Goal: Task Accomplishment & Management: Manage account settings

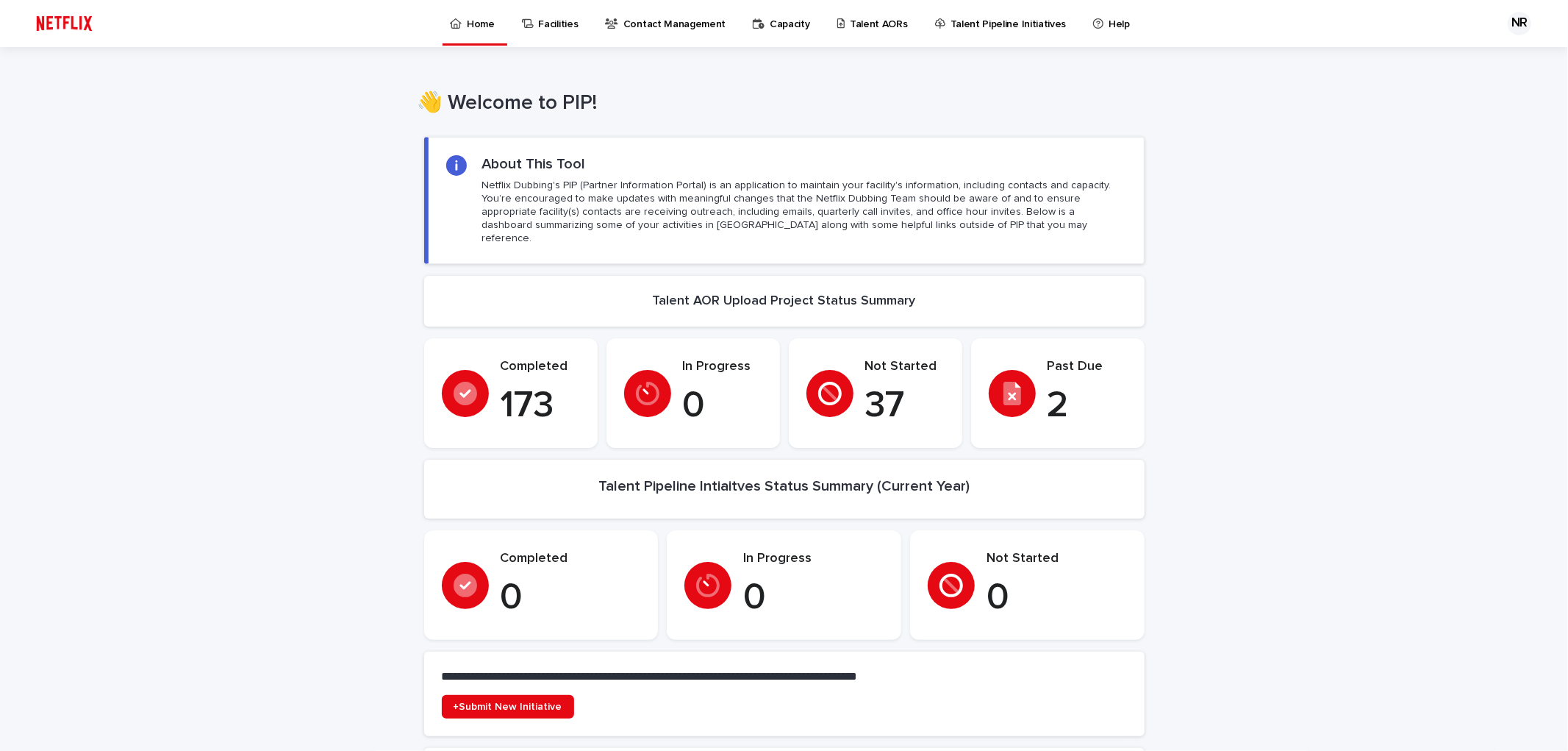
click at [861, 26] on p "Talent AORs" at bounding box center [878, 15] width 58 height 31
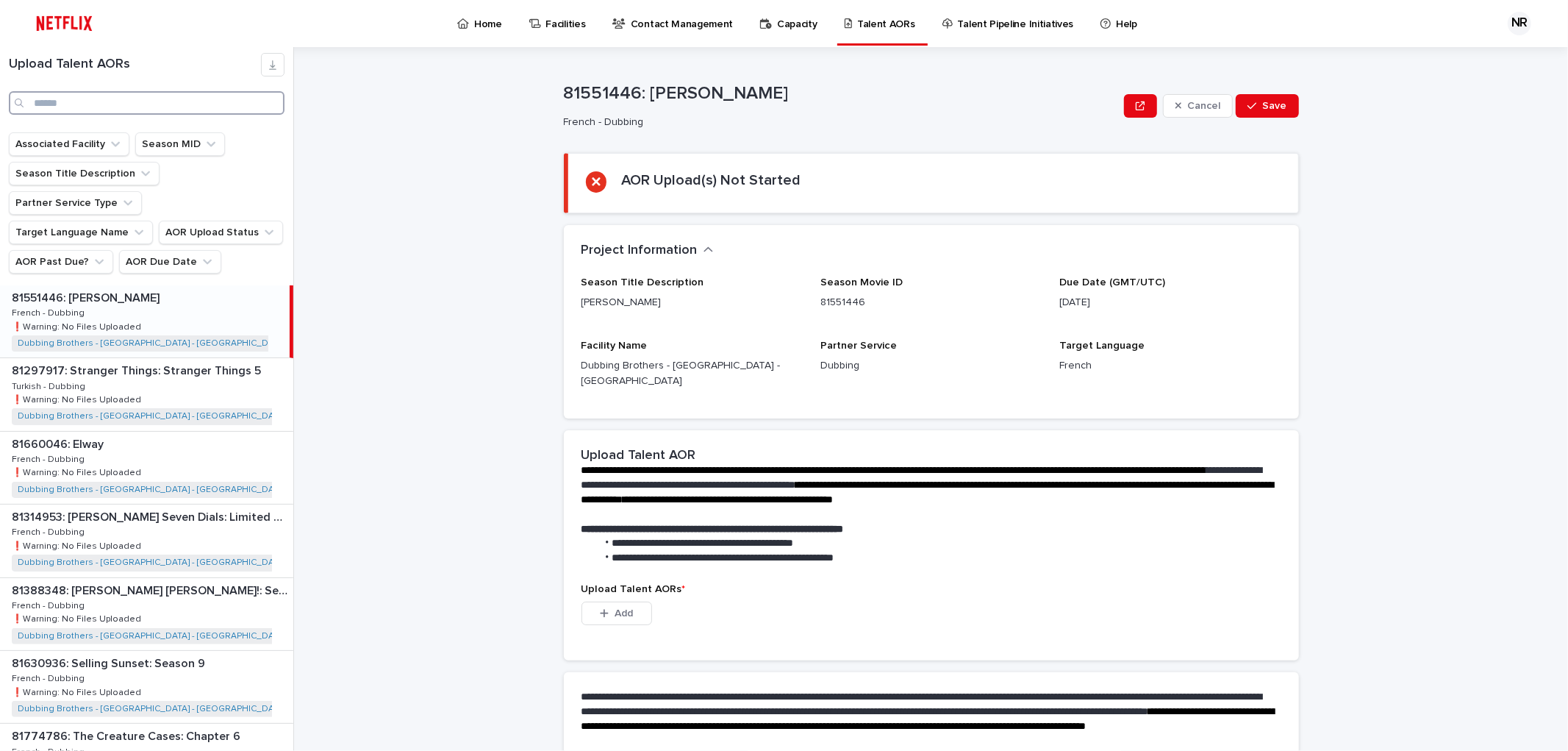
click at [142, 107] on input "Search" at bounding box center [147, 103] width 276 height 23
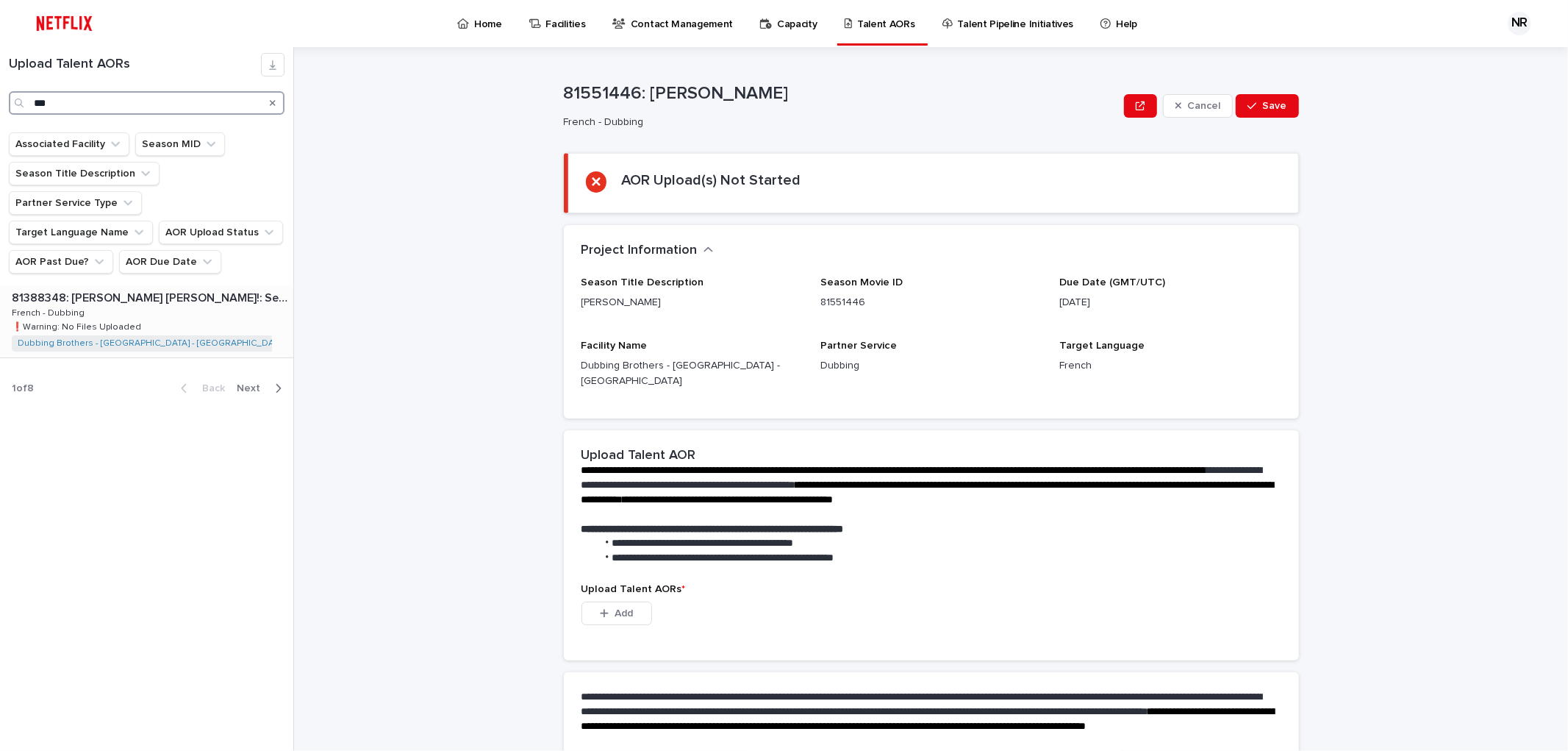
type input "***"
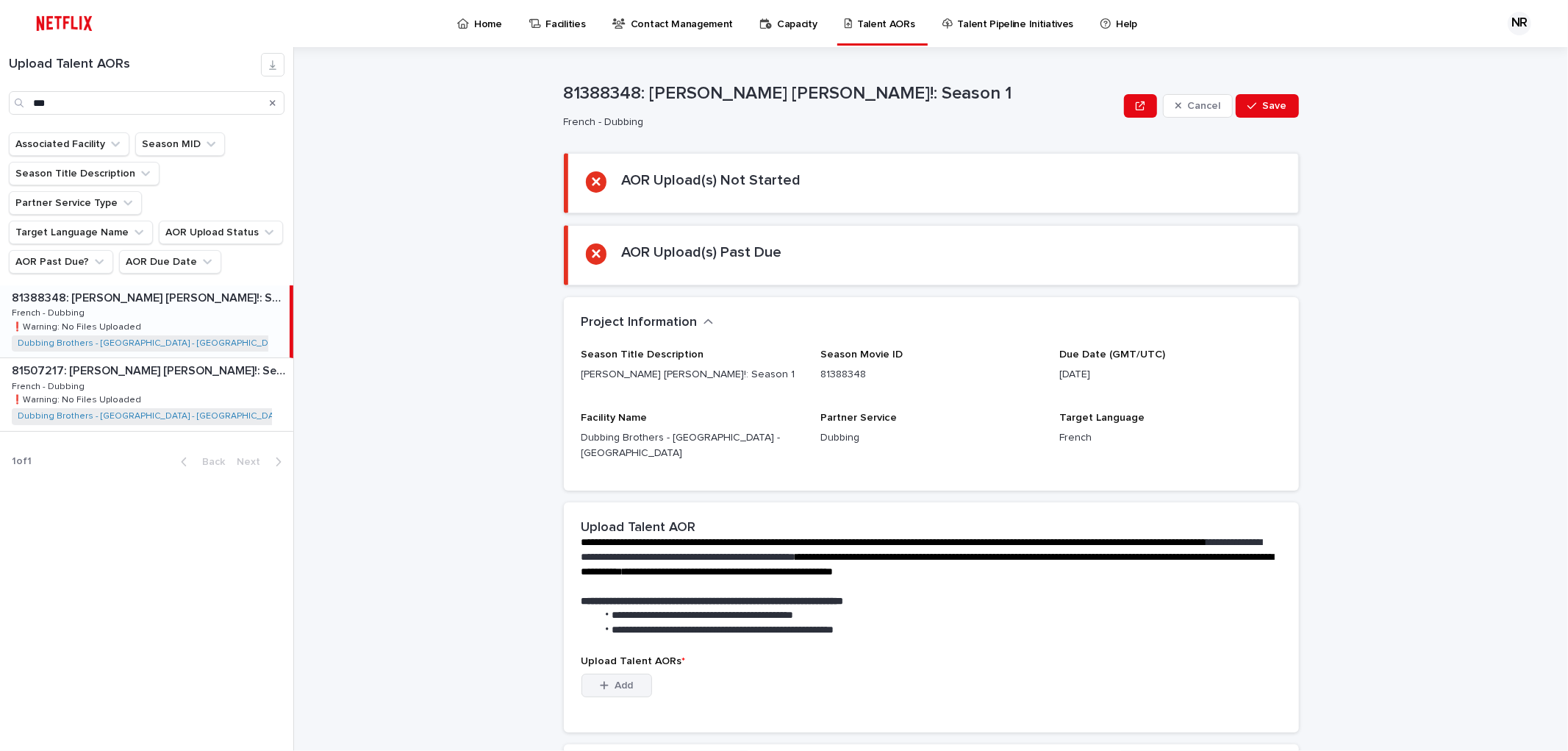
click at [622, 680] on span "Add" at bounding box center [624, 685] width 18 height 11
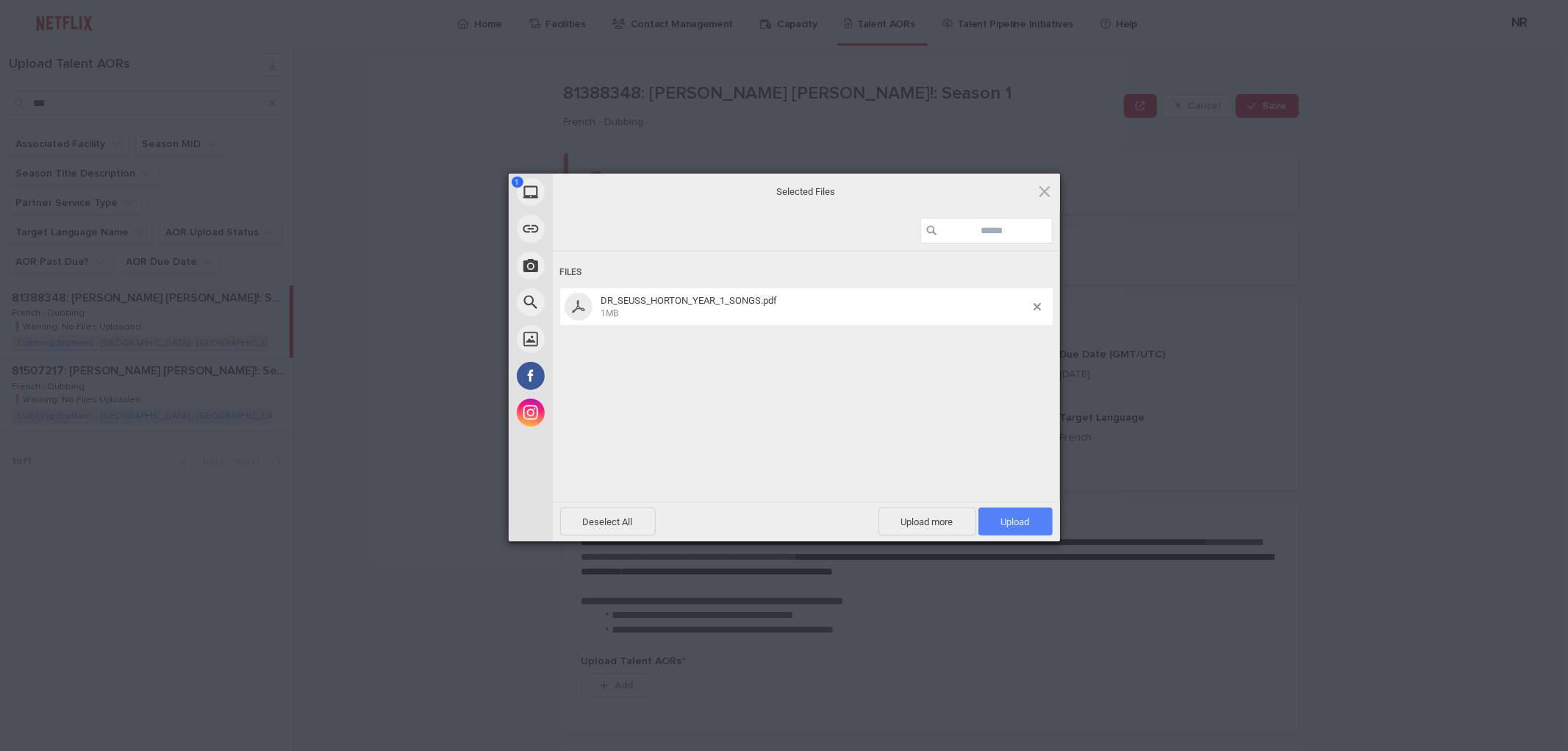
click at [1007, 520] on span "Upload 1" at bounding box center [1015, 521] width 29 height 11
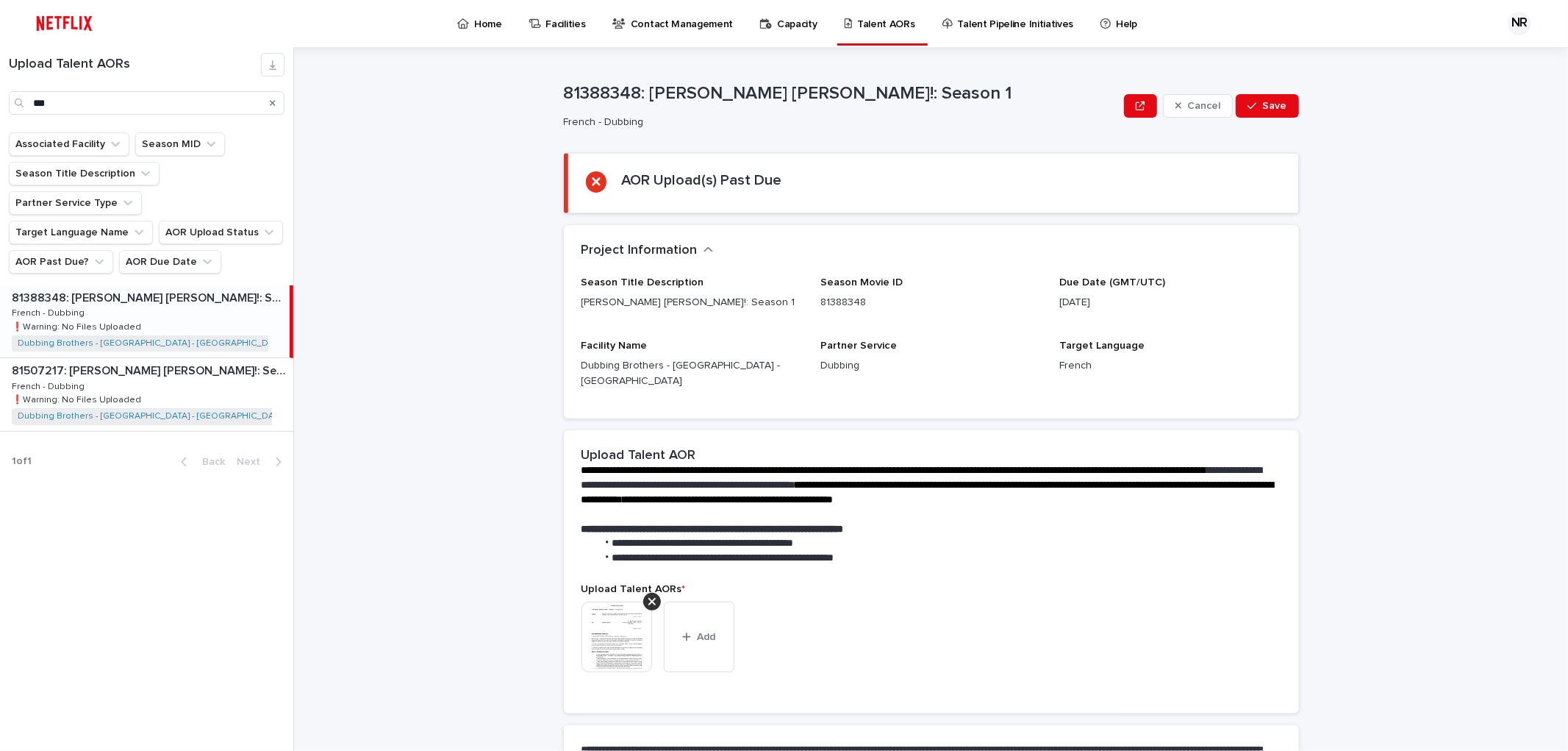
click at [648, 595] on icon at bounding box center [652, 601] width 8 height 12
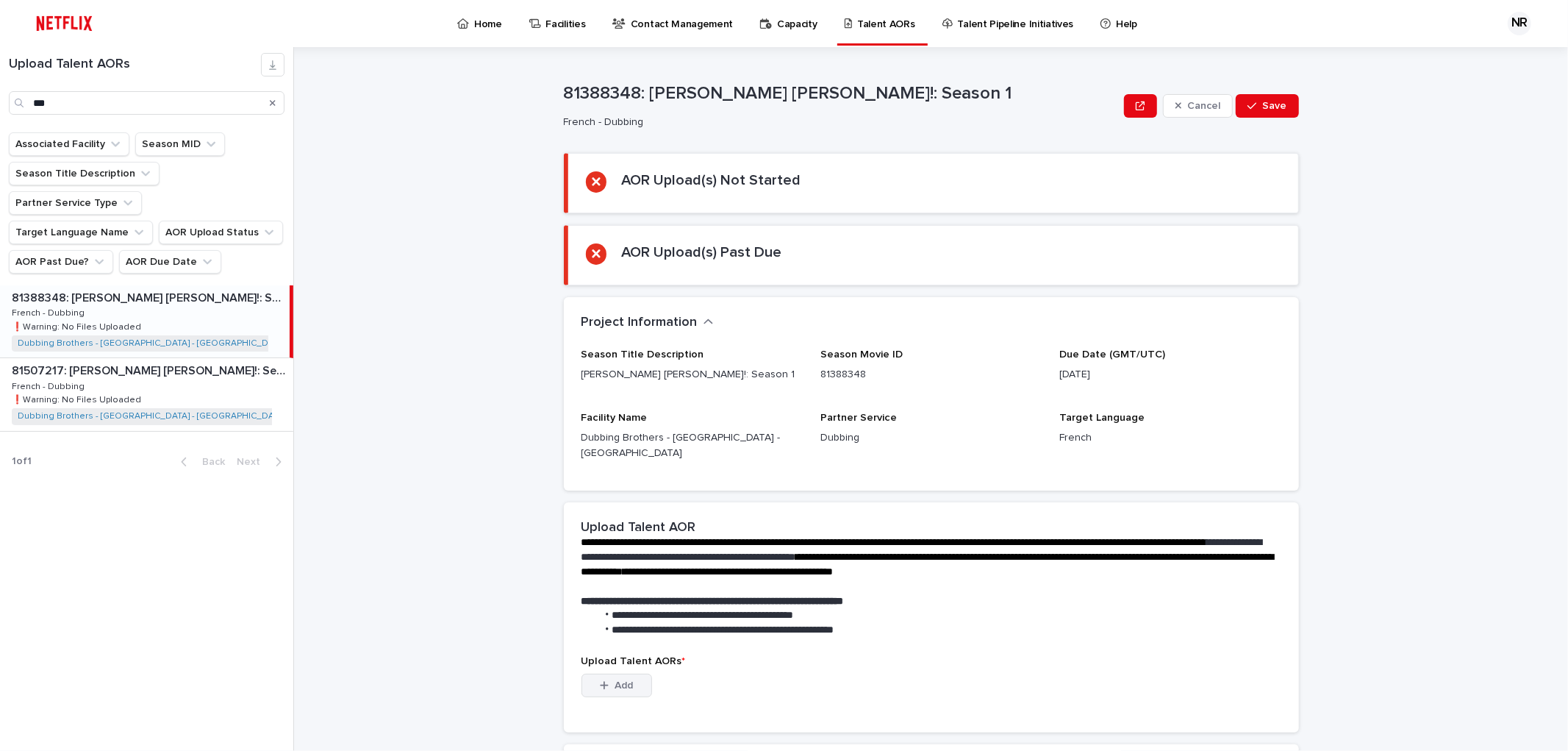
click at [628, 673] on button "Add" at bounding box center [616, 685] width 70 height 23
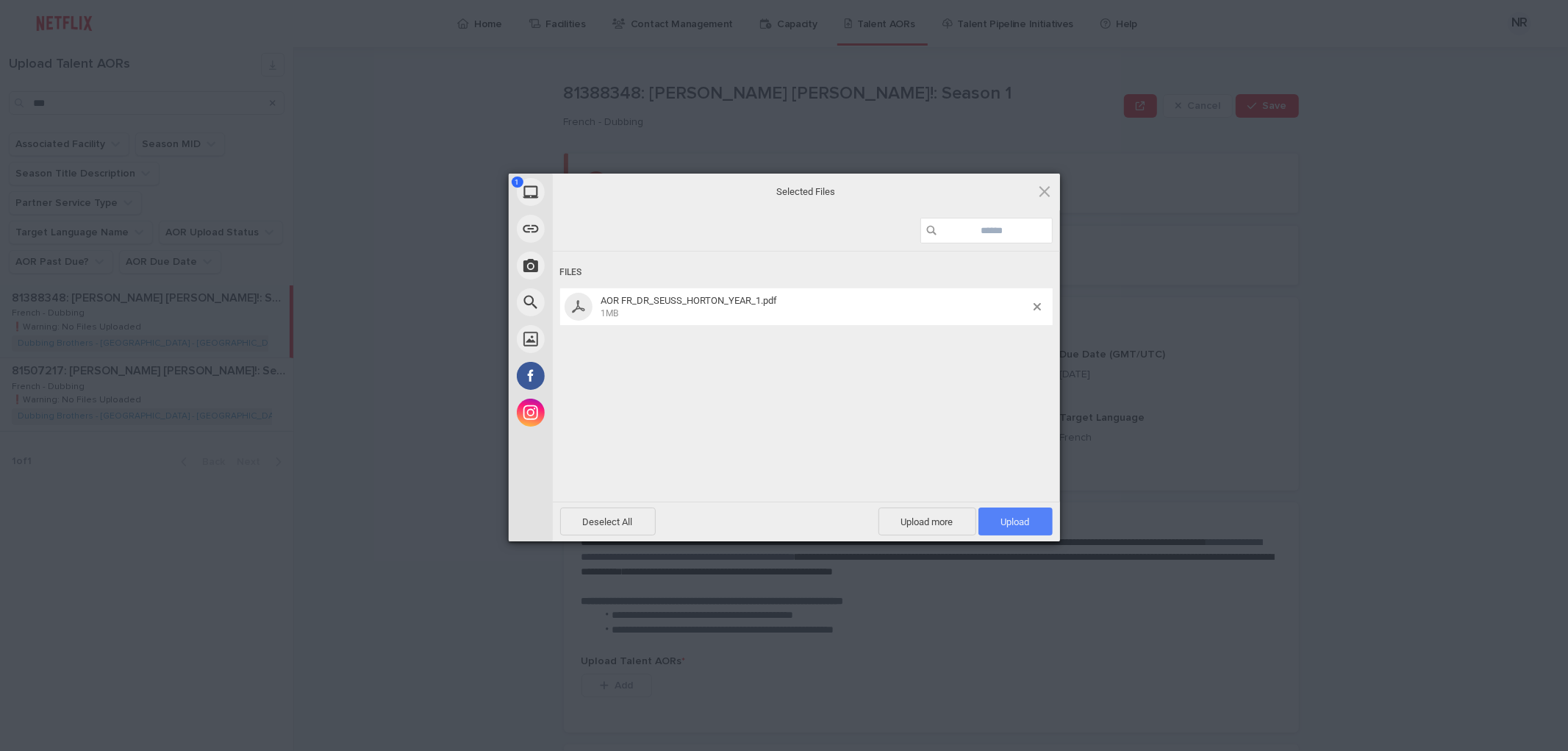
click at [1023, 515] on span "Upload 1" at bounding box center [1015, 521] width 74 height 28
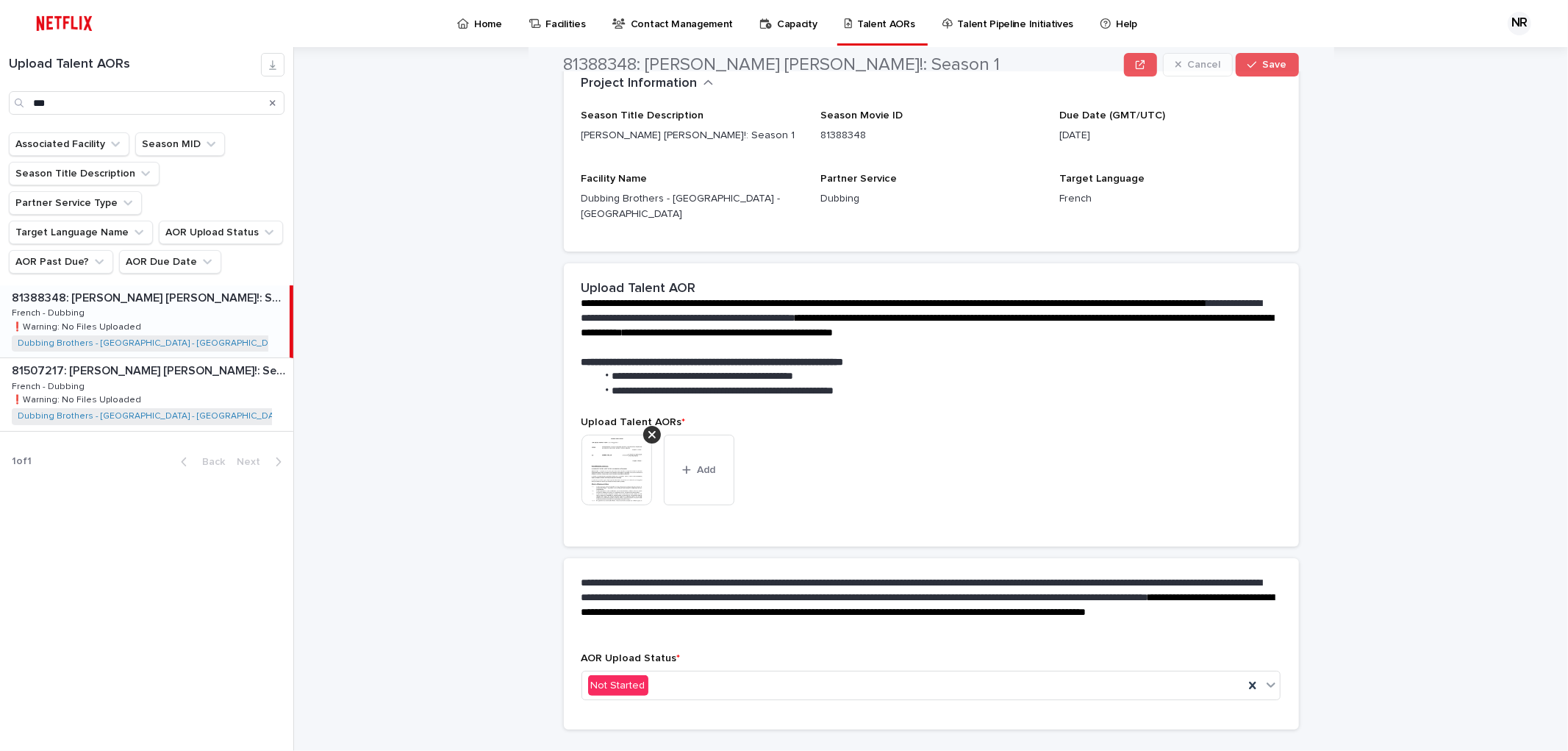
scroll to position [184, 0]
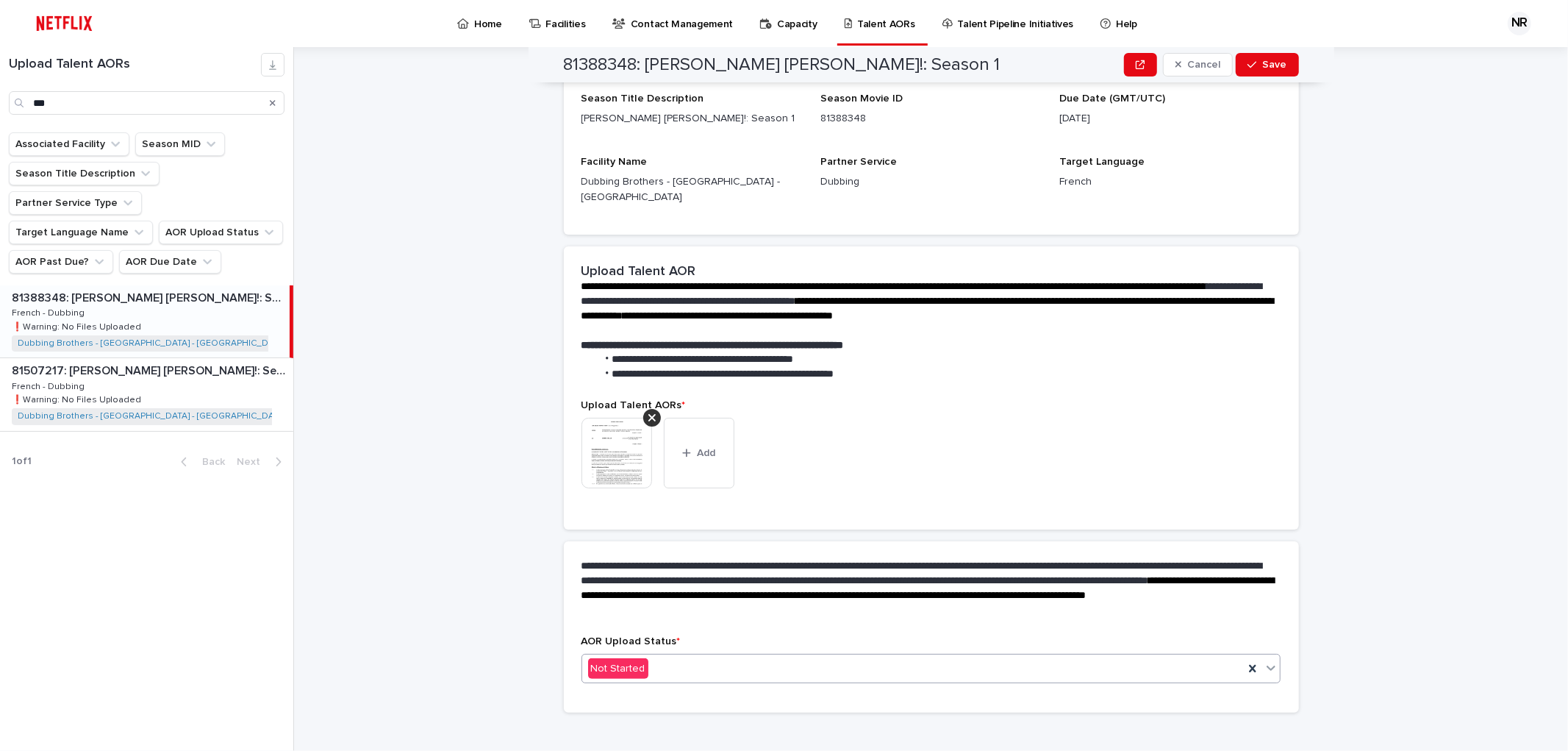
click at [819, 657] on div "Not Started" at bounding box center [913, 669] width 662 height 24
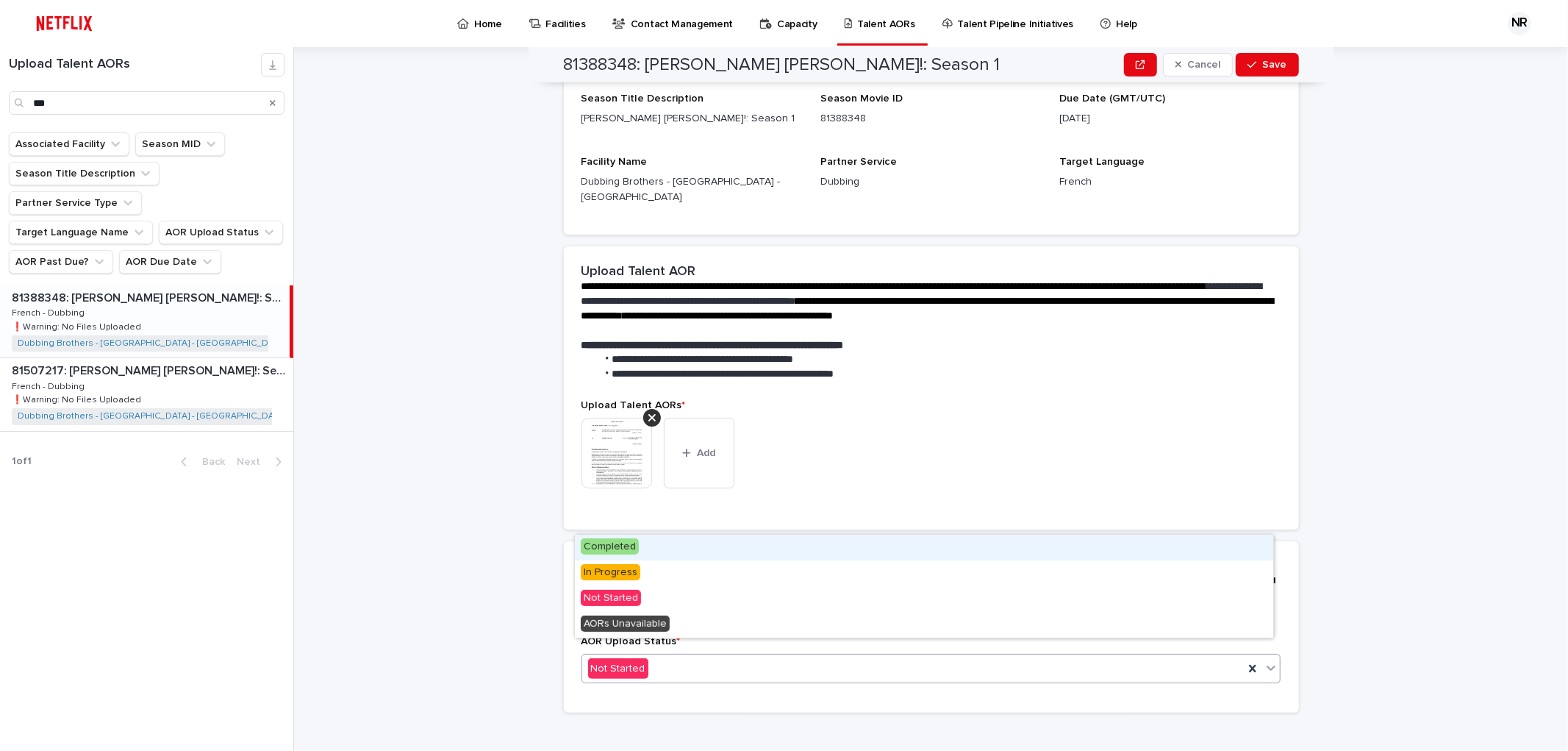
click at [777, 549] on div "Completed" at bounding box center [924, 547] width 699 height 26
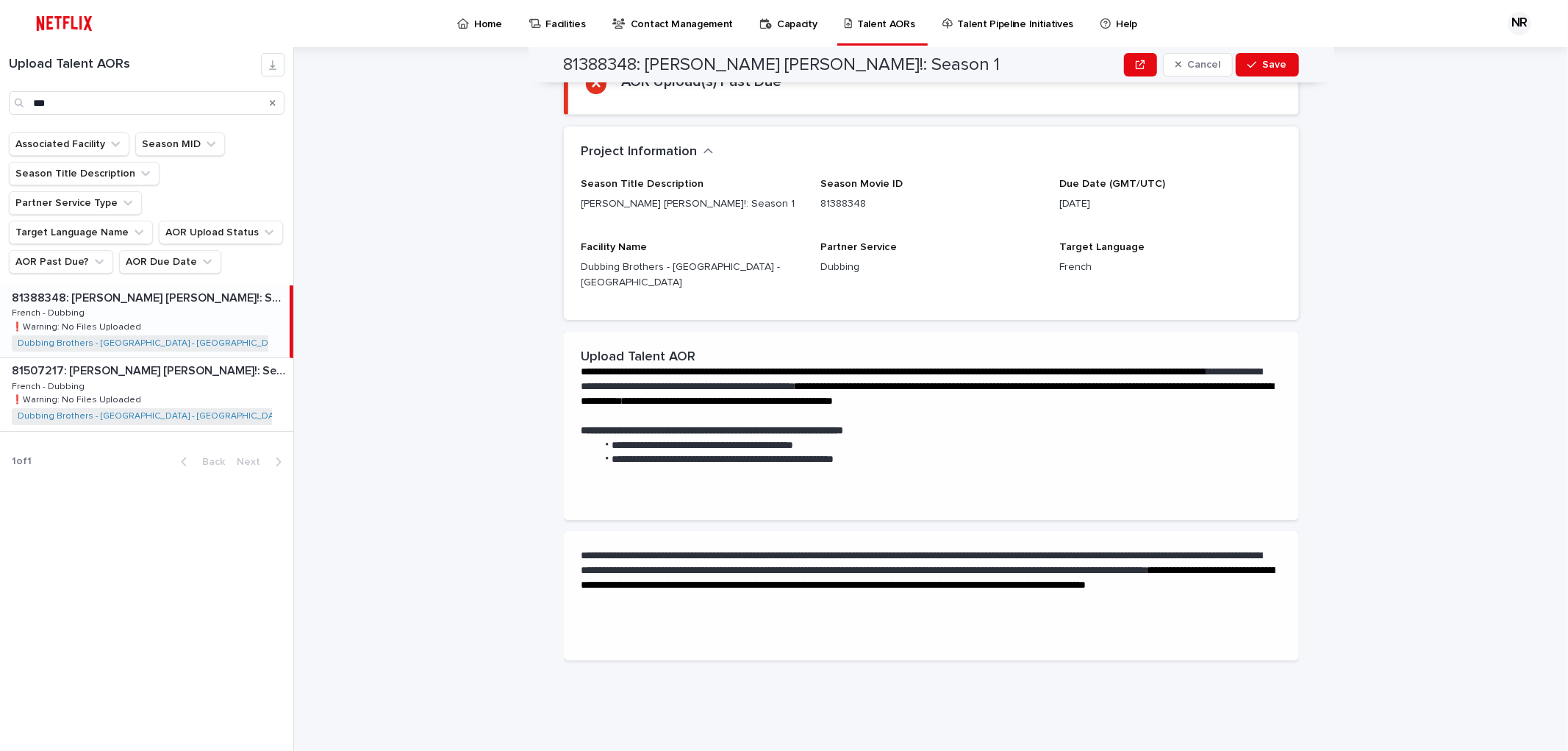
scroll to position [0, 0]
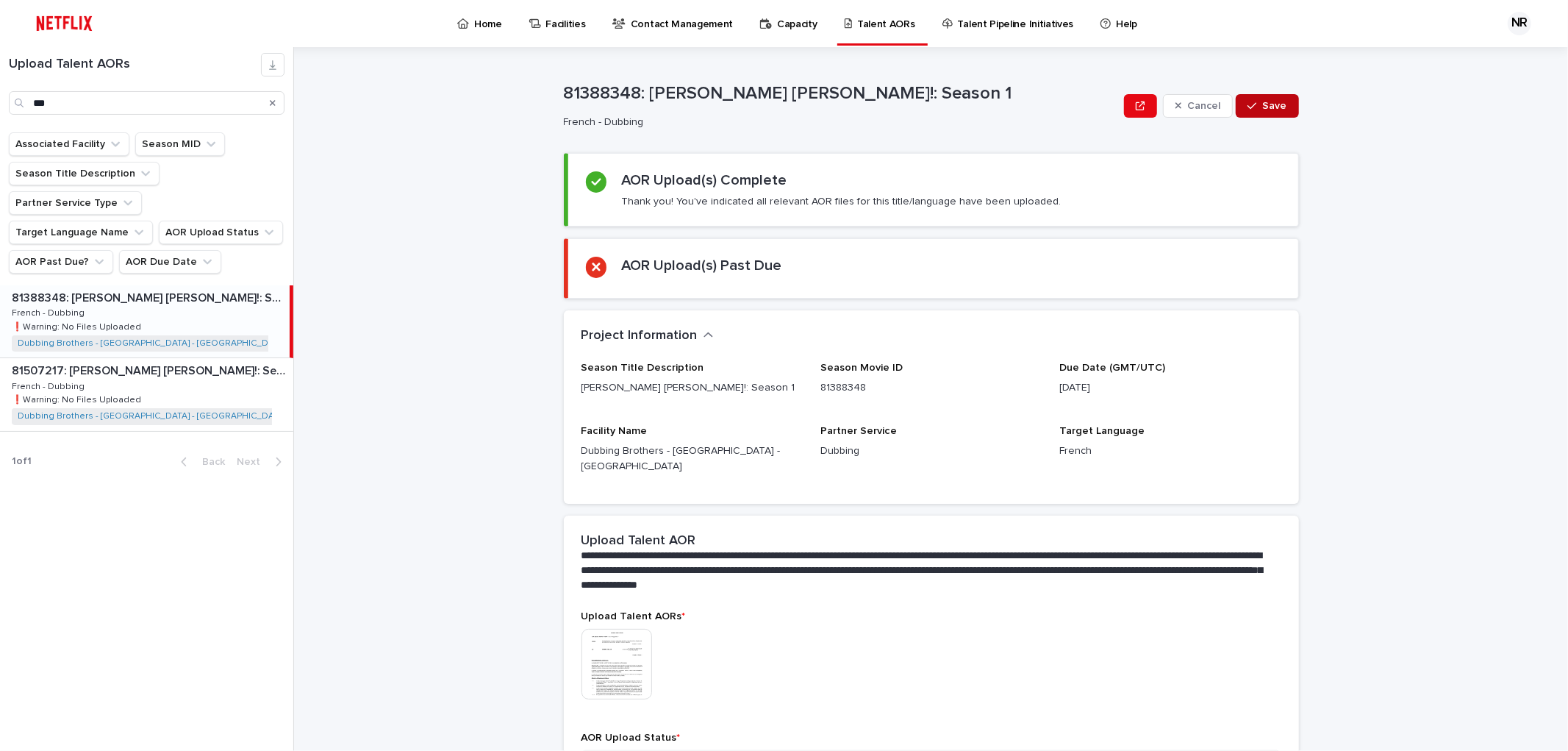
click at [1263, 108] on span "Save" at bounding box center [1275, 106] width 24 height 11
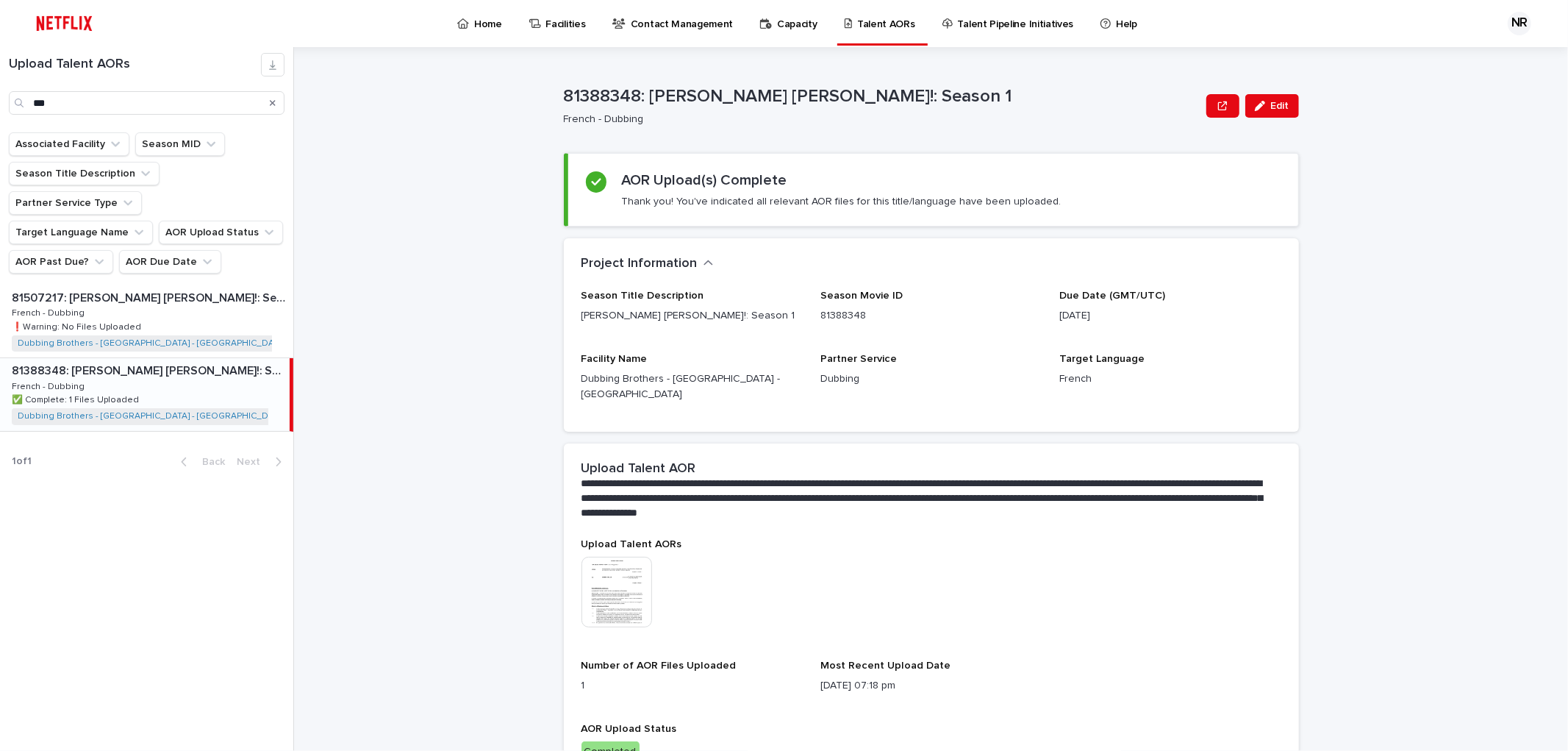
click at [273, 100] on icon "Search" at bounding box center [273, 103] width 6 height 9
click at [211, 97] on input "Search" at bounding box center [147, 103] width 276 height 23
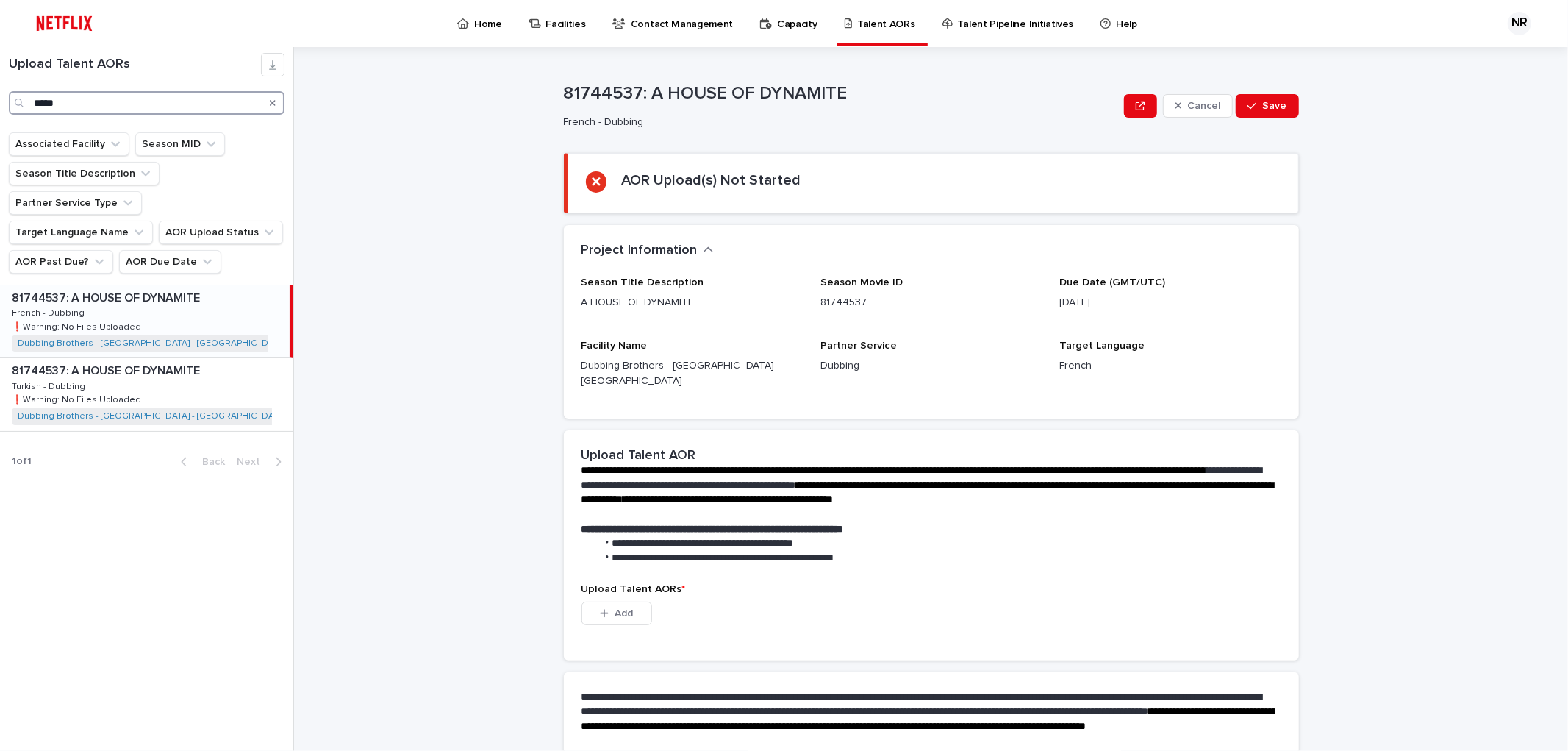
type input "*****"
click at [171, 288] on p "81744537: A HOUSE OF DYNAMITE" at bounding box center [107, 296] width 191 height 17
click at [620, 608] on span "Add" at bounding box center [624, 613] width 18 height 11
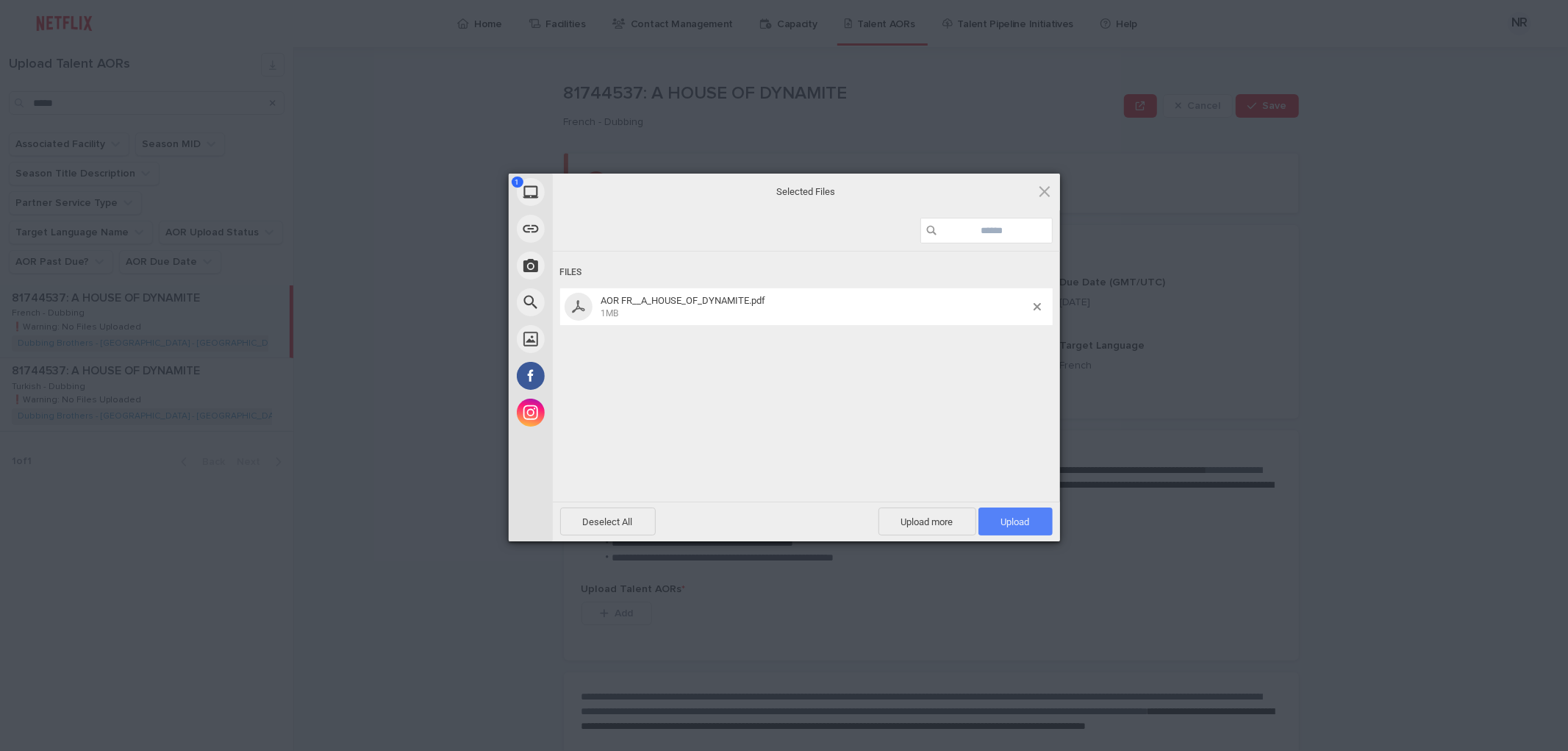
click at [1020, 516] on span "Upload 1" at bounding box center [1015, 521] width 29 height 11
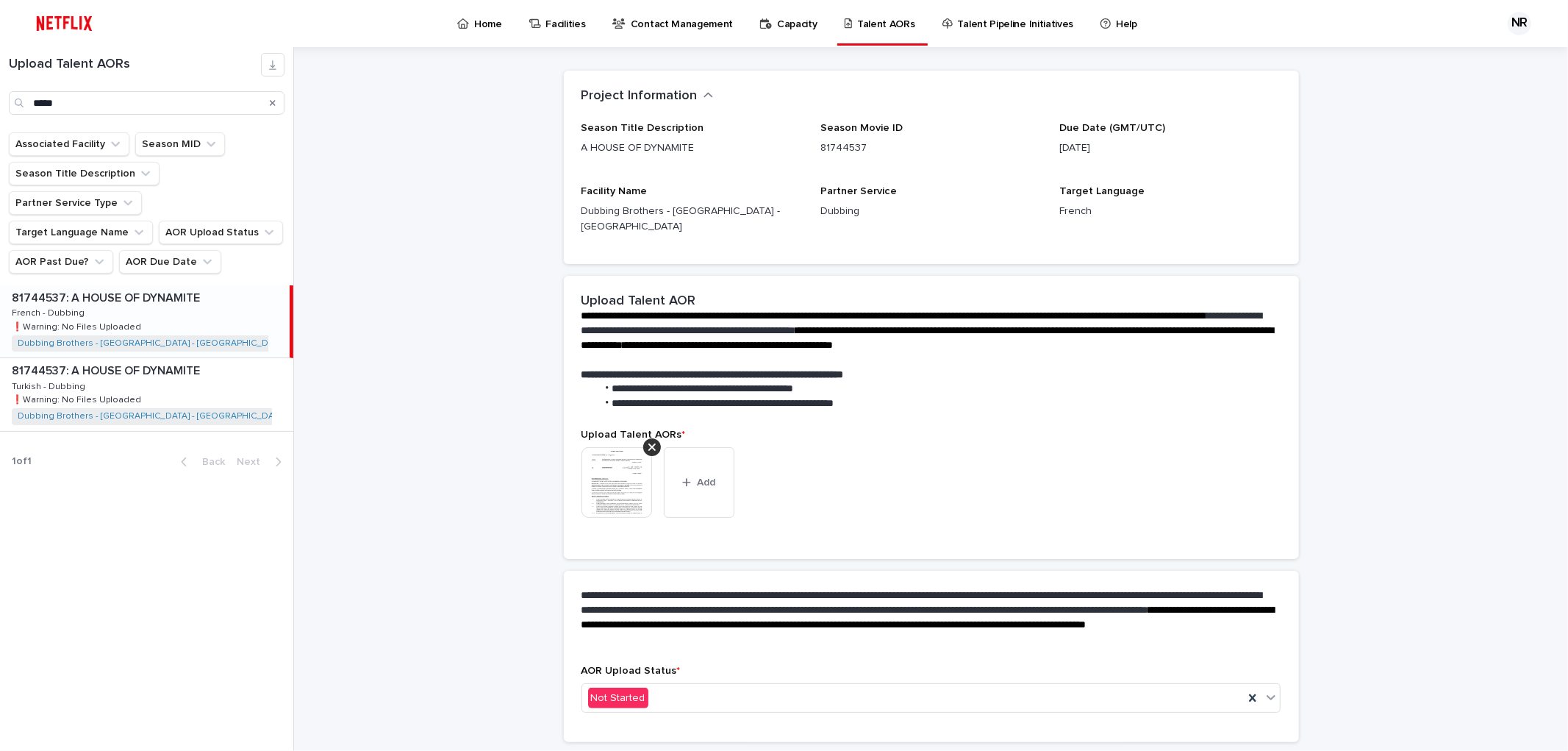
scroll to position [111, 0]
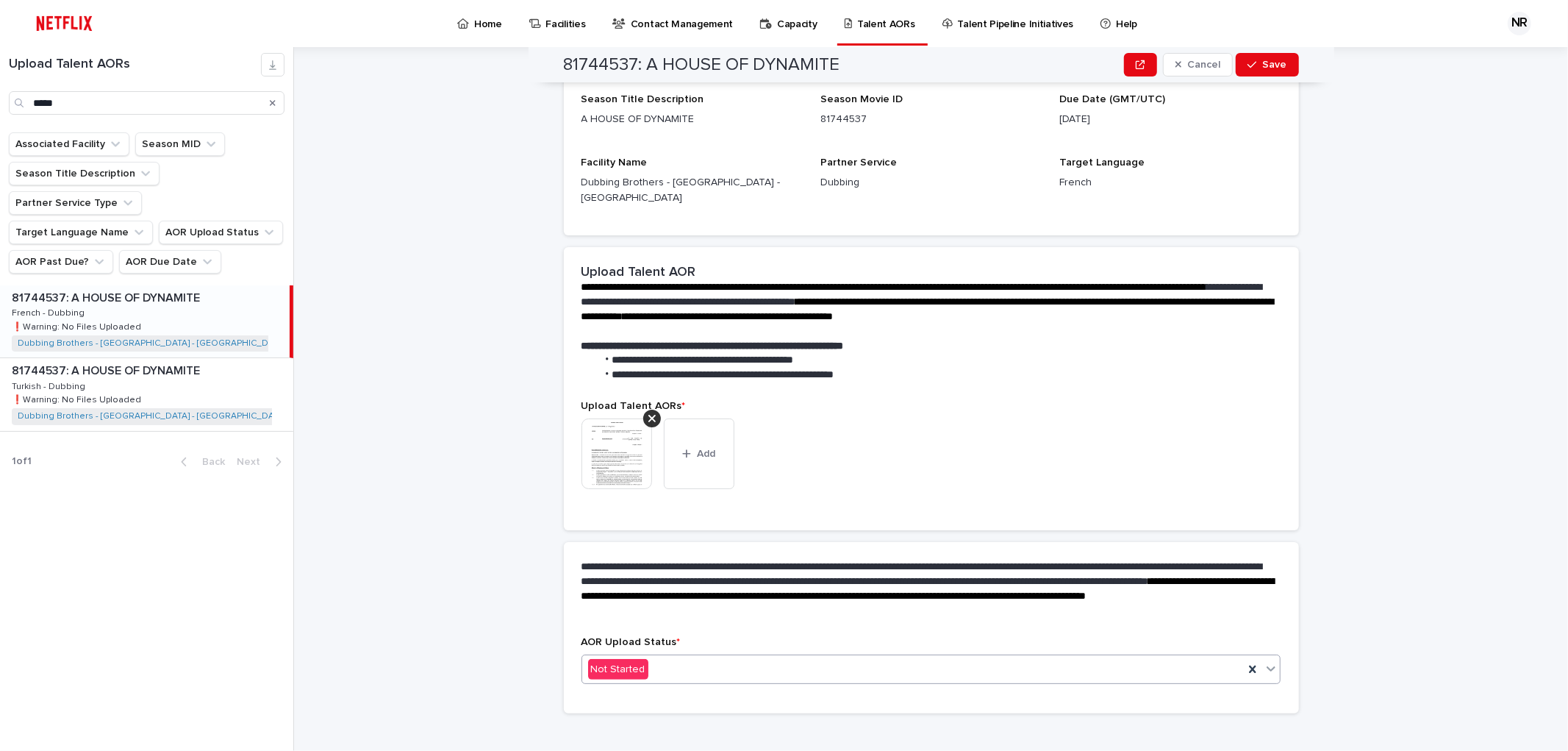
click at [796, 657] on div "Not Started" at bounding box center [913, 669] width 662 height 24
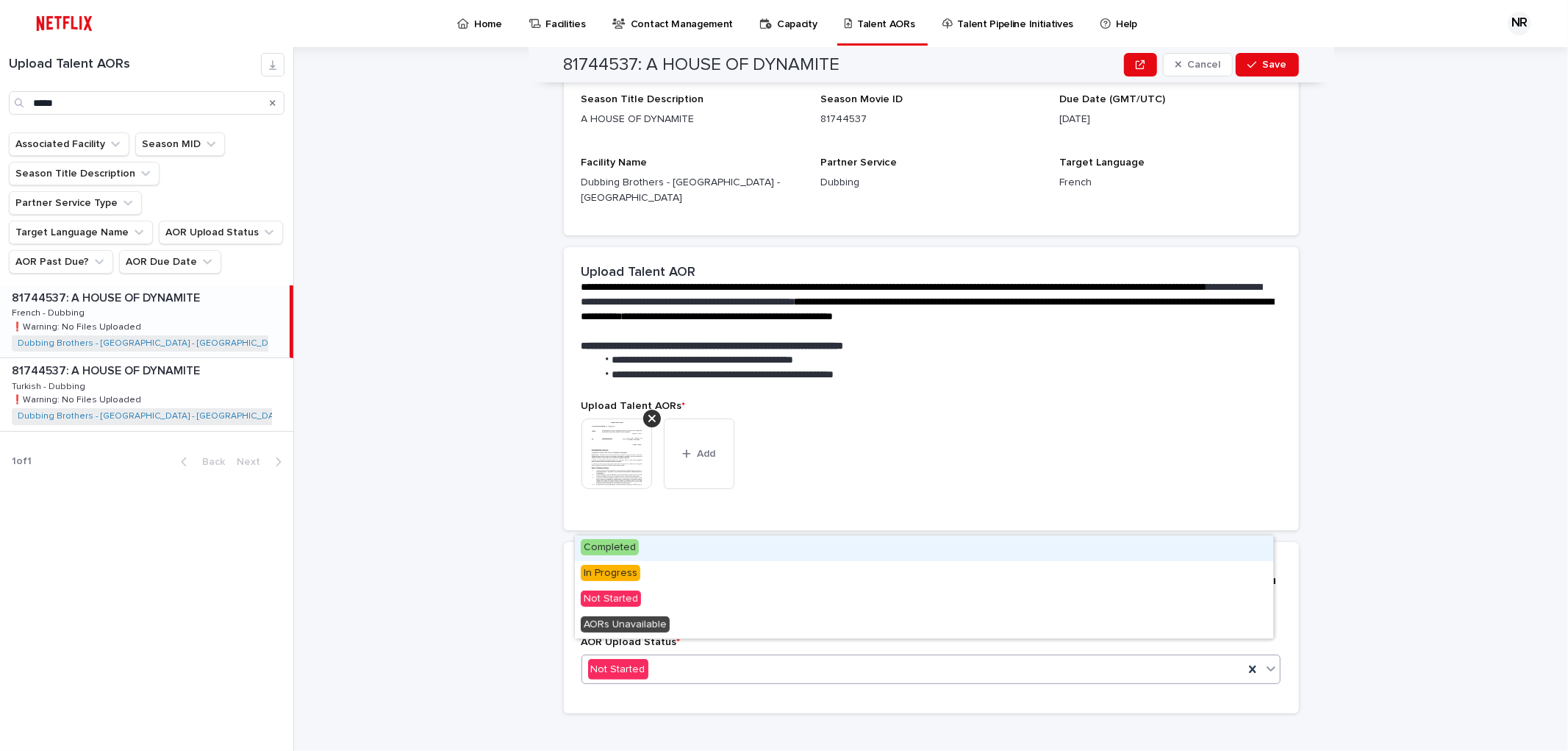
click at [726, 541] on div "Completed" at bounding box center [924, 548] width 699 height 26
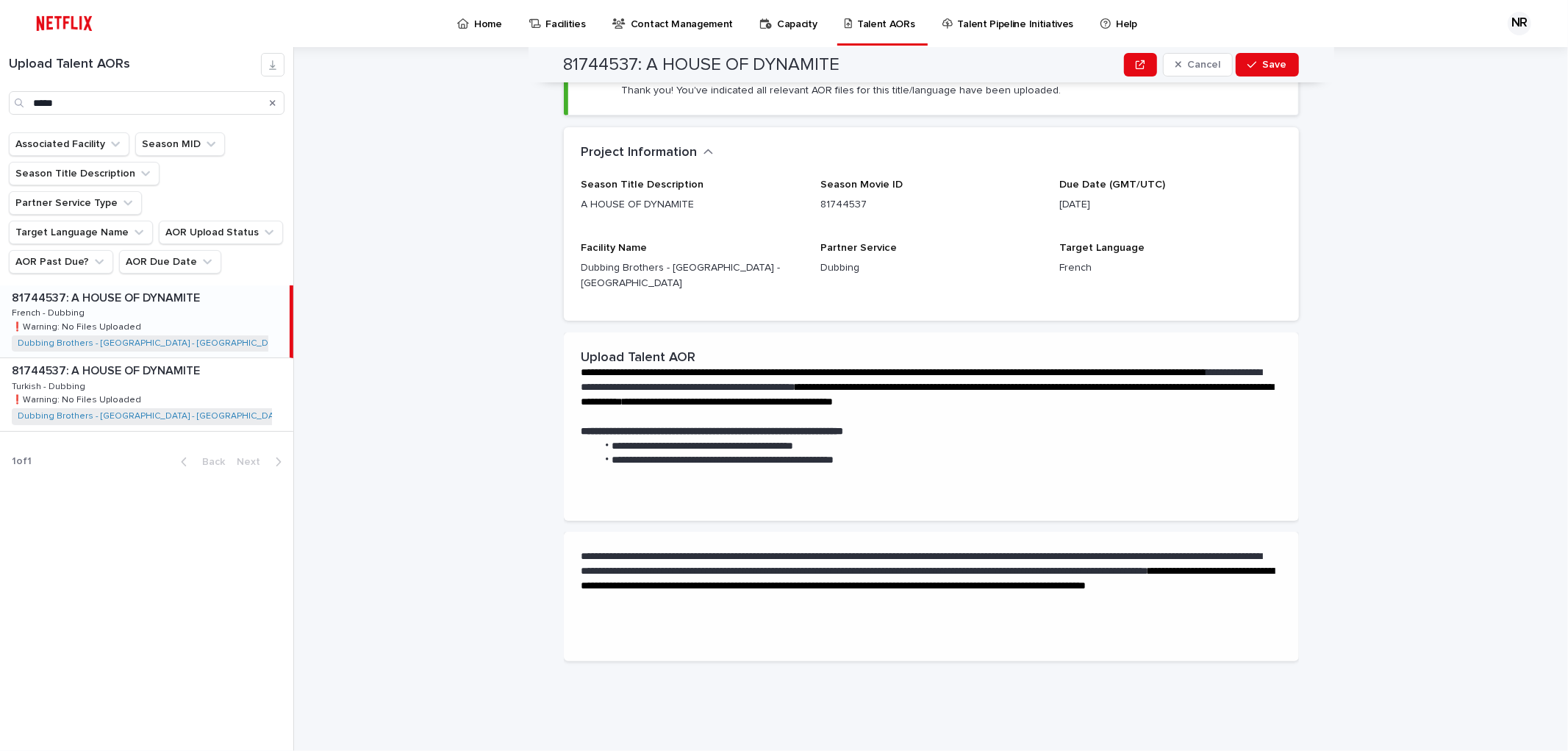
scroll to position [0, 0]
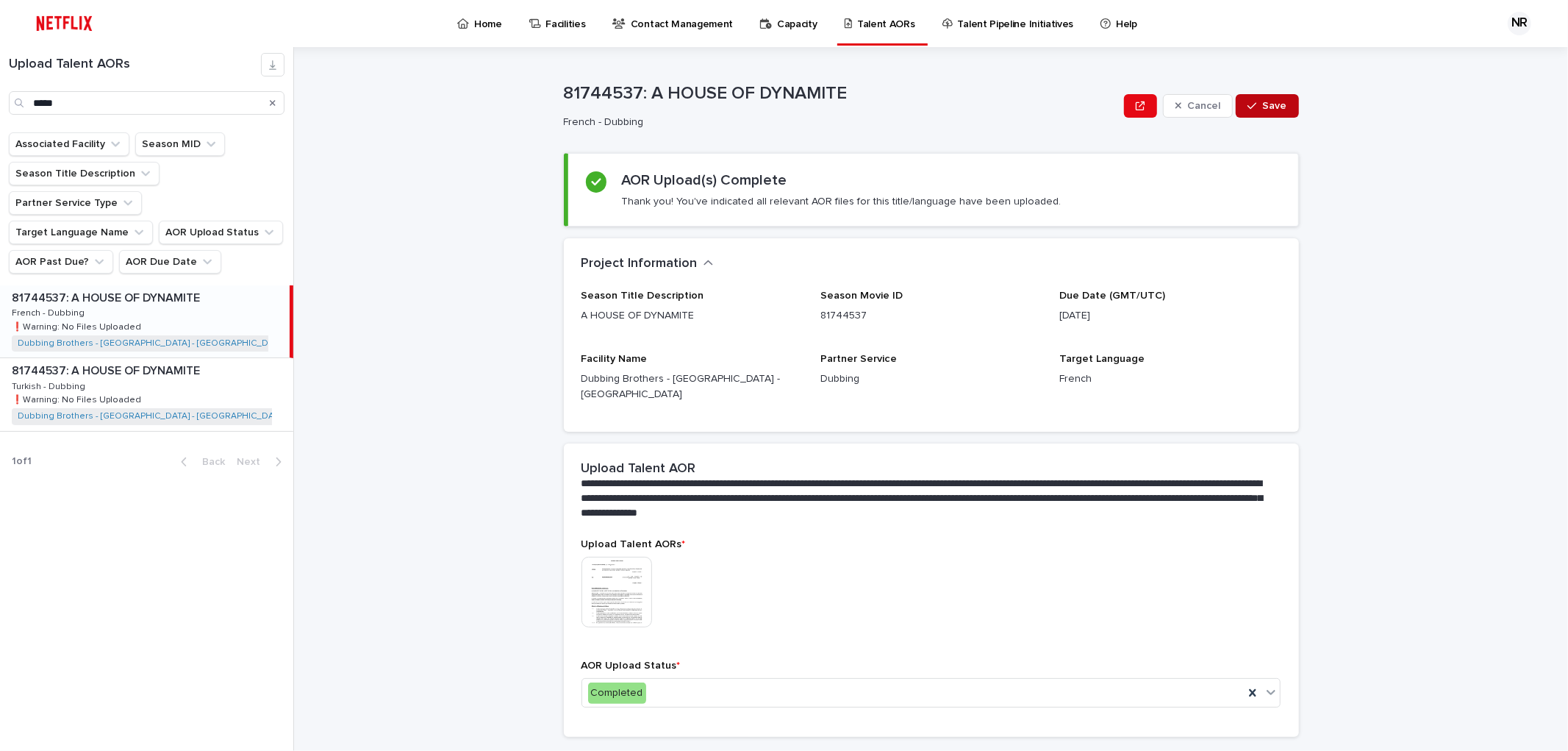
click at [1279, 103] on span "Save" at bounding box center [1275, 106] width 24 height 11
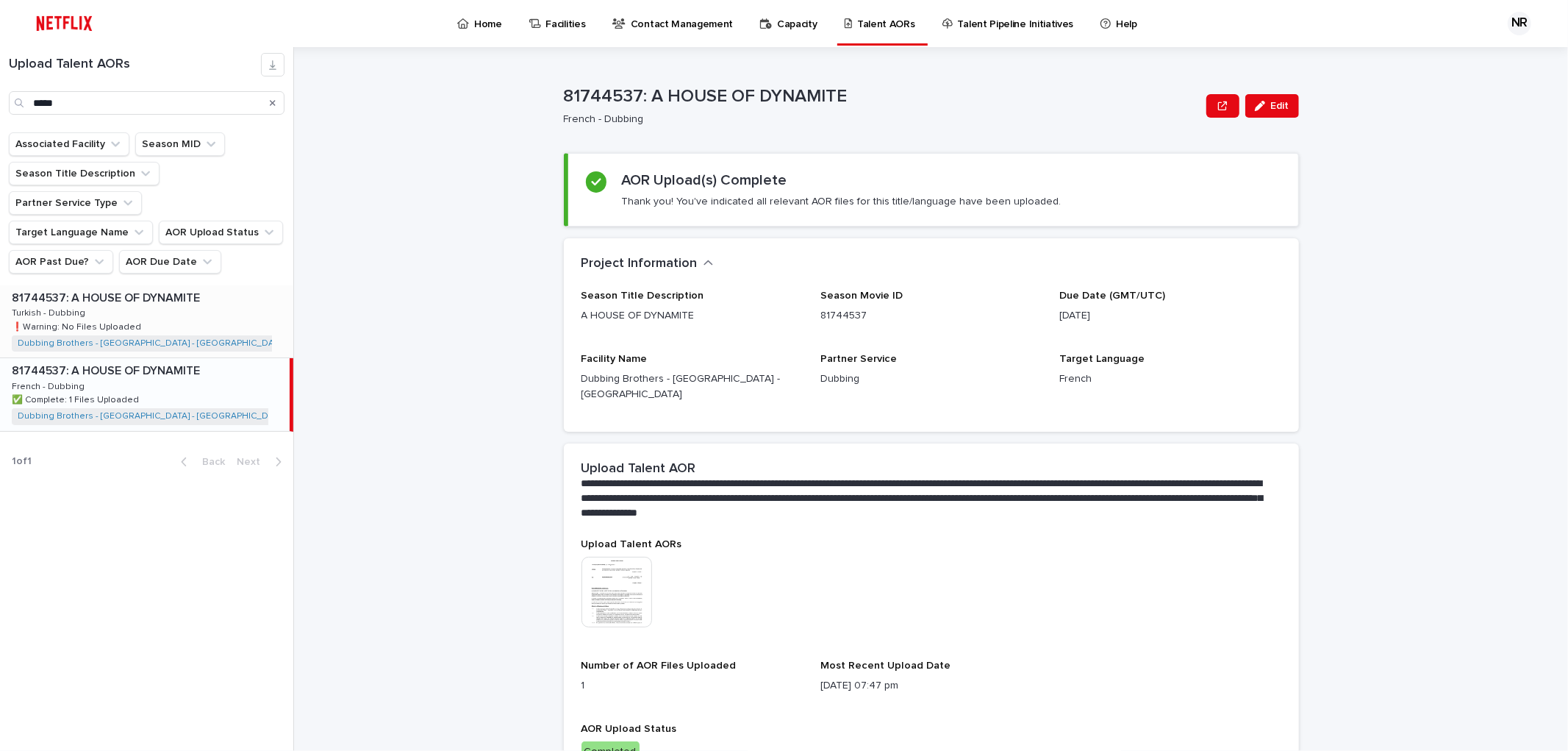
click at [122, 288] on p "81744537: A HOUSE OF DYNAMITE" at bounding box center [107, 296] width 191 height 17
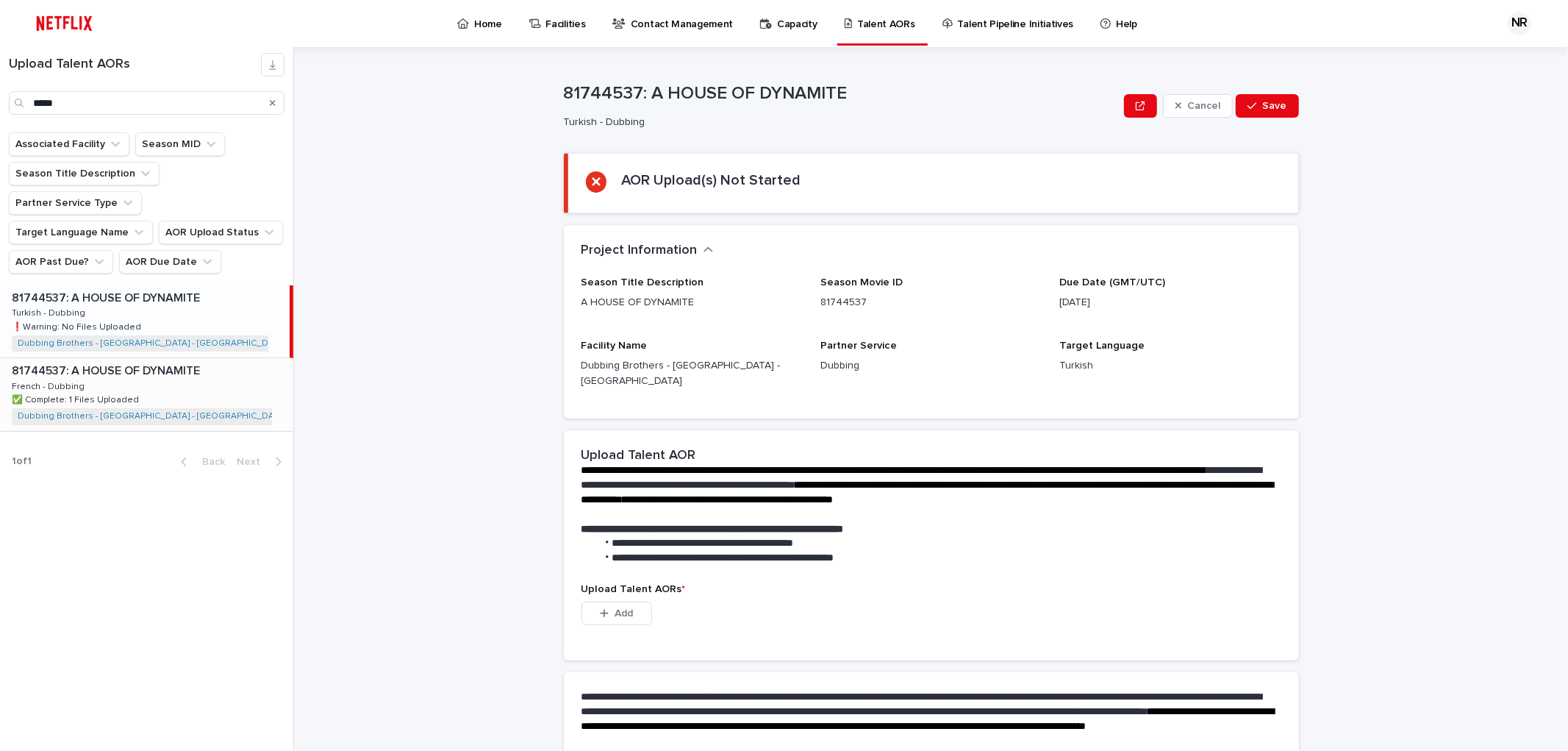
click at [104, 361] on p "81744537: A HOUSE OF DYNAMITE" at bounding box center [107, 369] width 191 height 17
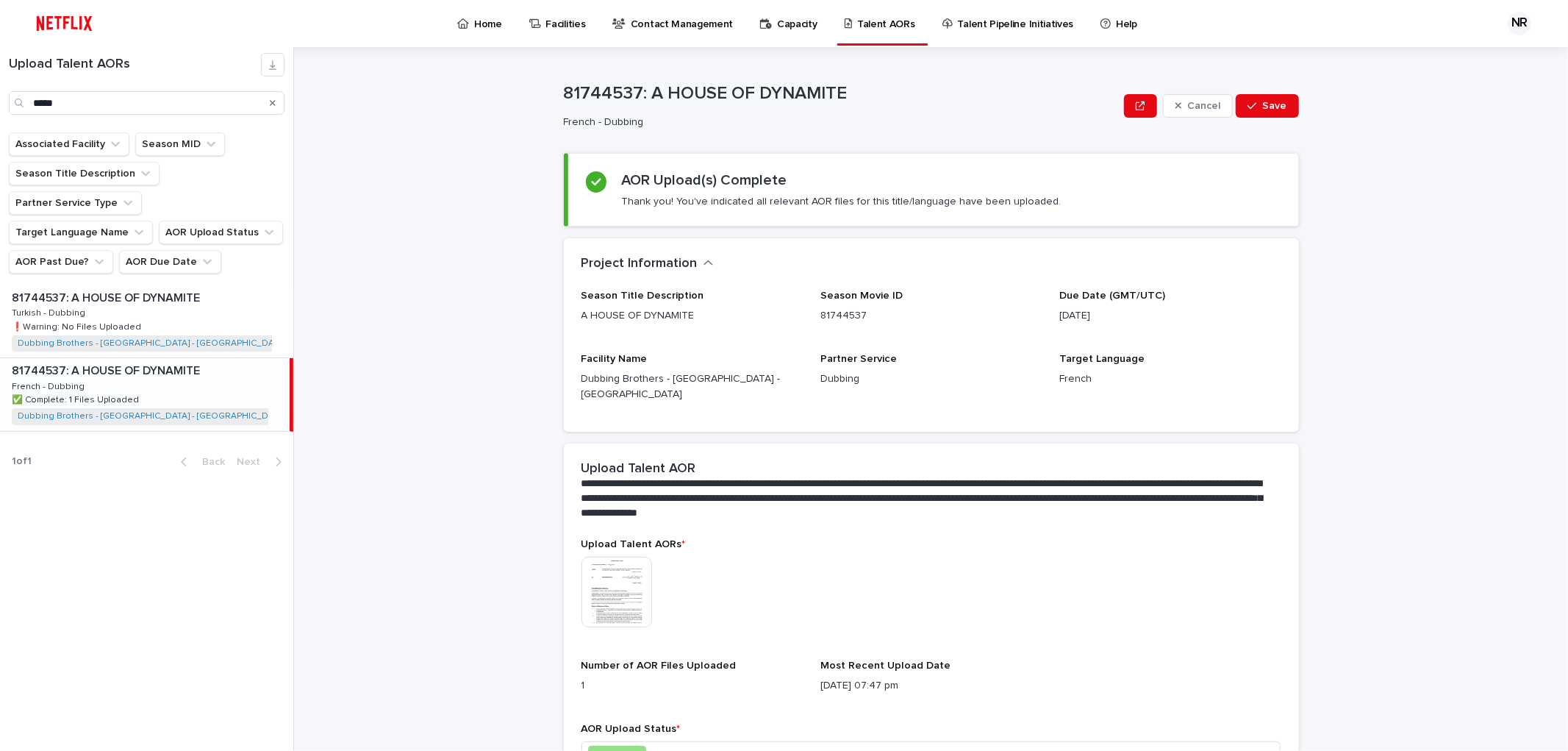
click at [104, 361] on p "81744537: A HOUSE OF DYNAMITE" at bounding box center [107, 369] width 191 height 17
click at [101, 288] on p "81744537: A HOUSE OF DYNAMITE" at bounding box center [107, 296] width 191 height 17
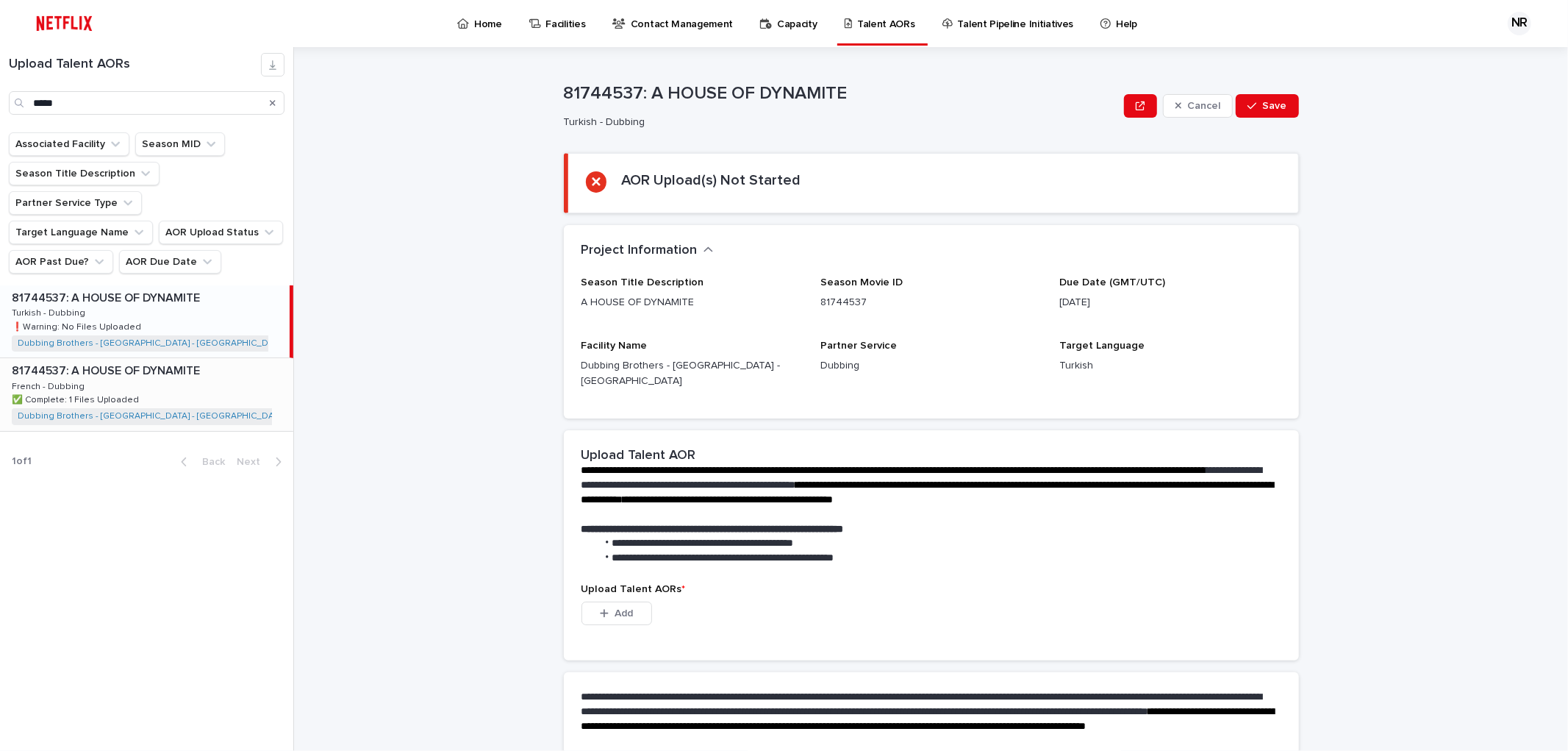
click at [109, 361] on p "81744537: A HOUSE OF DYNAMITE" at bounding box center [107, 369] width 191 height 17
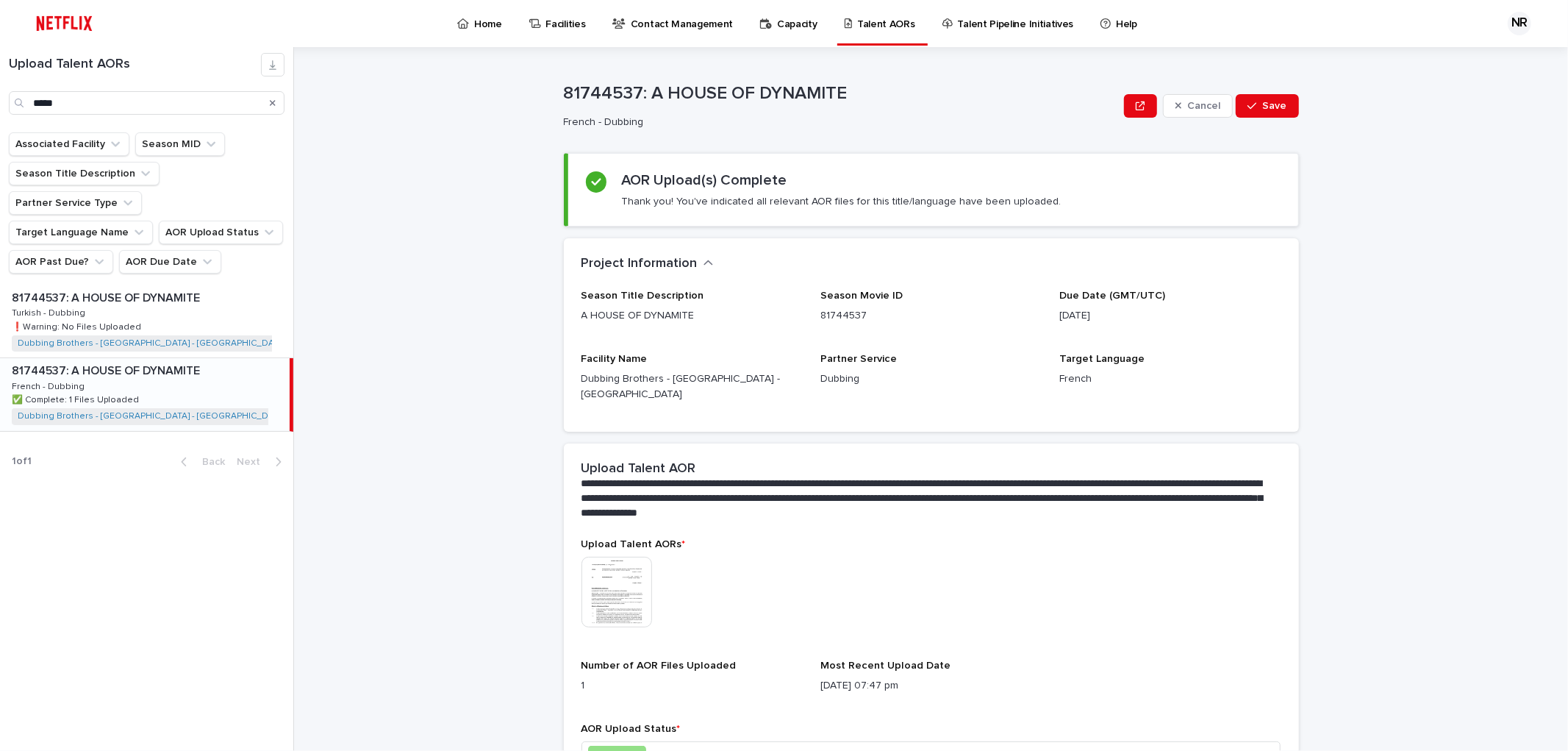
click at [273, 105] on icon "Search" at bounding box center [273, 103] width 6 height 9
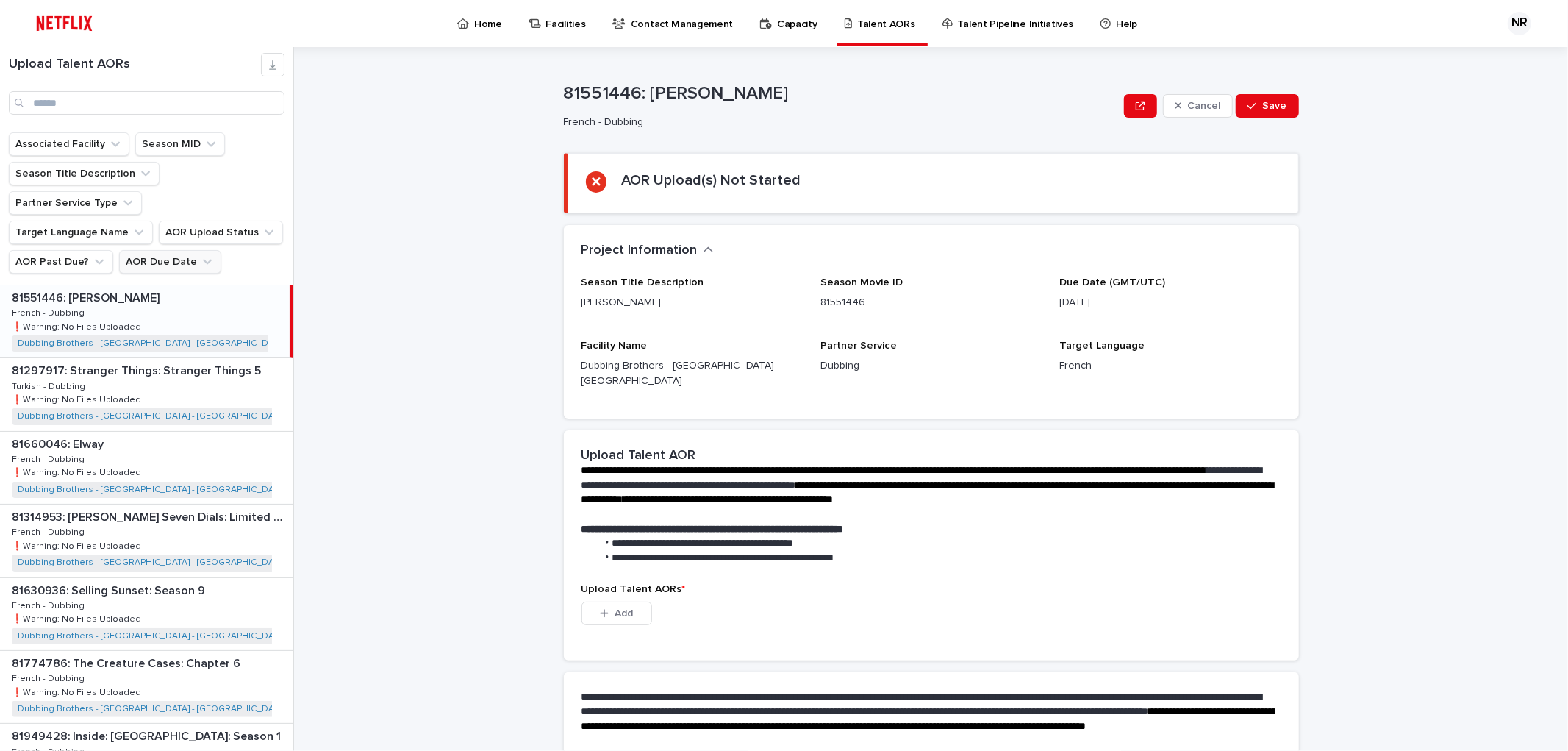
click at [180, 250] on button "AOR Due Date" at bounding box center [170, 261] width 102 height 23
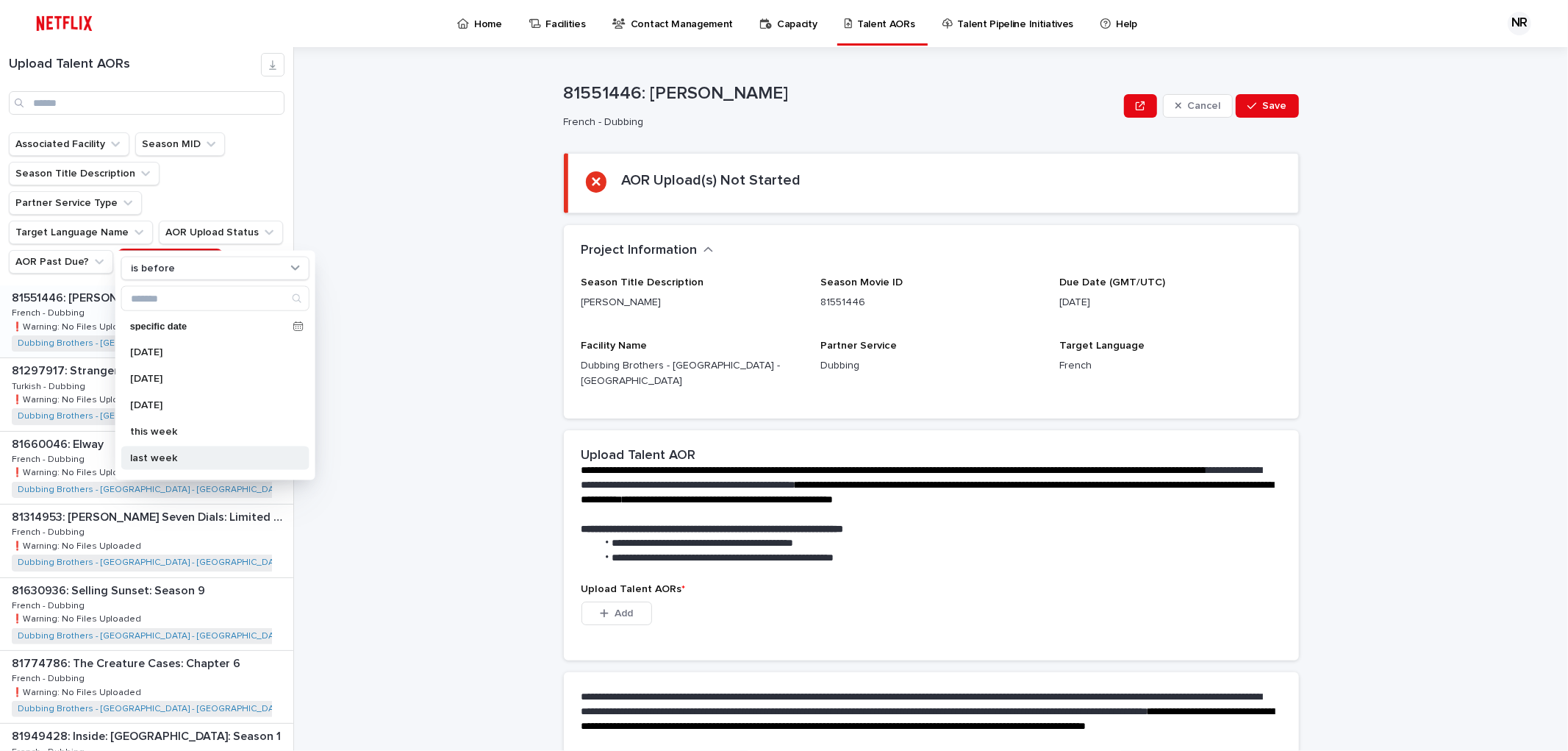
click at [182, 454] on p "last week" at bounding box center [208, 458] width 156 height 11
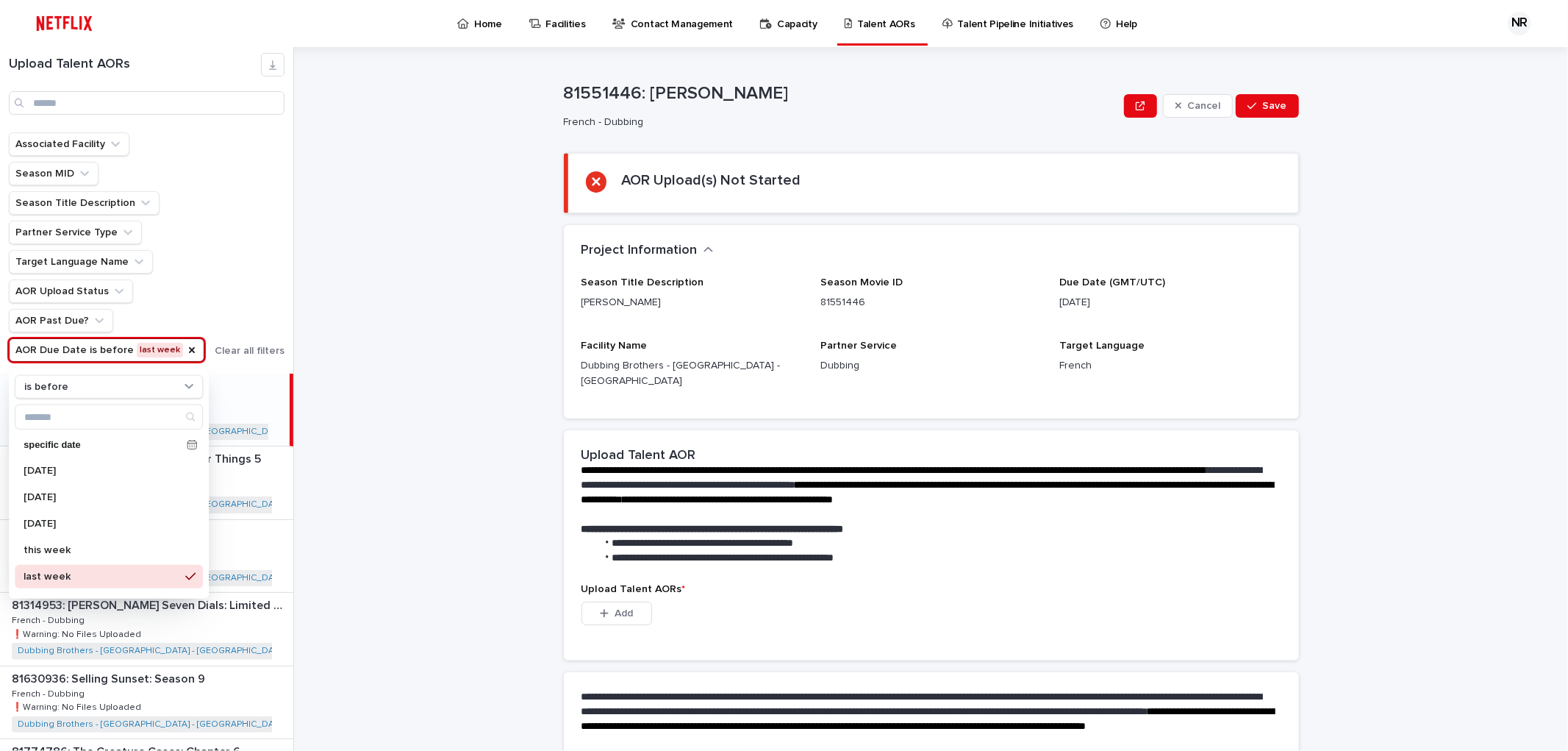
click at [384, 402] on div "**********" at bounding box center [940, 398] width 1256 height 703
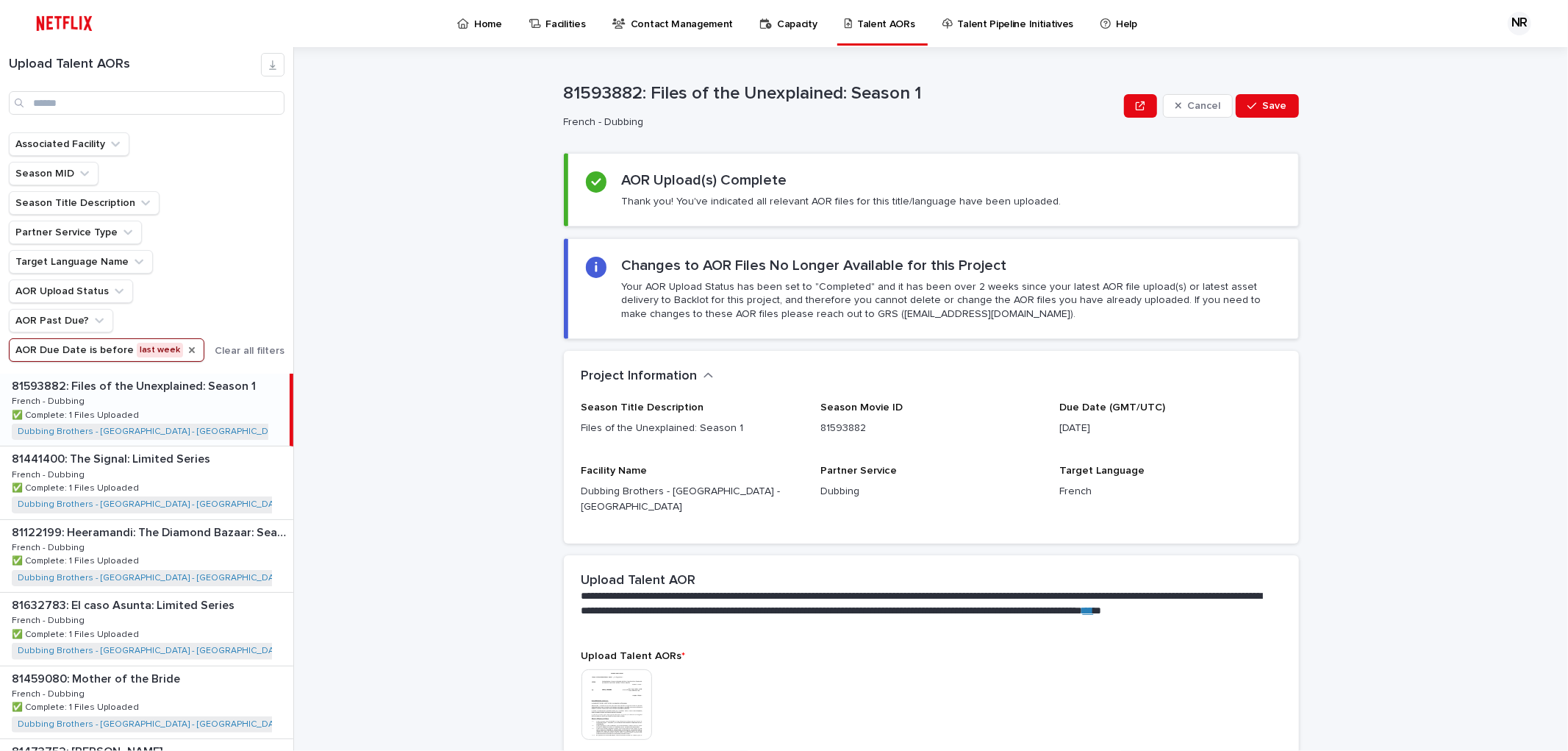
click at [186, 349] on icon "AOR Due Date" at bounding box center [192, 350] width 12 height 12
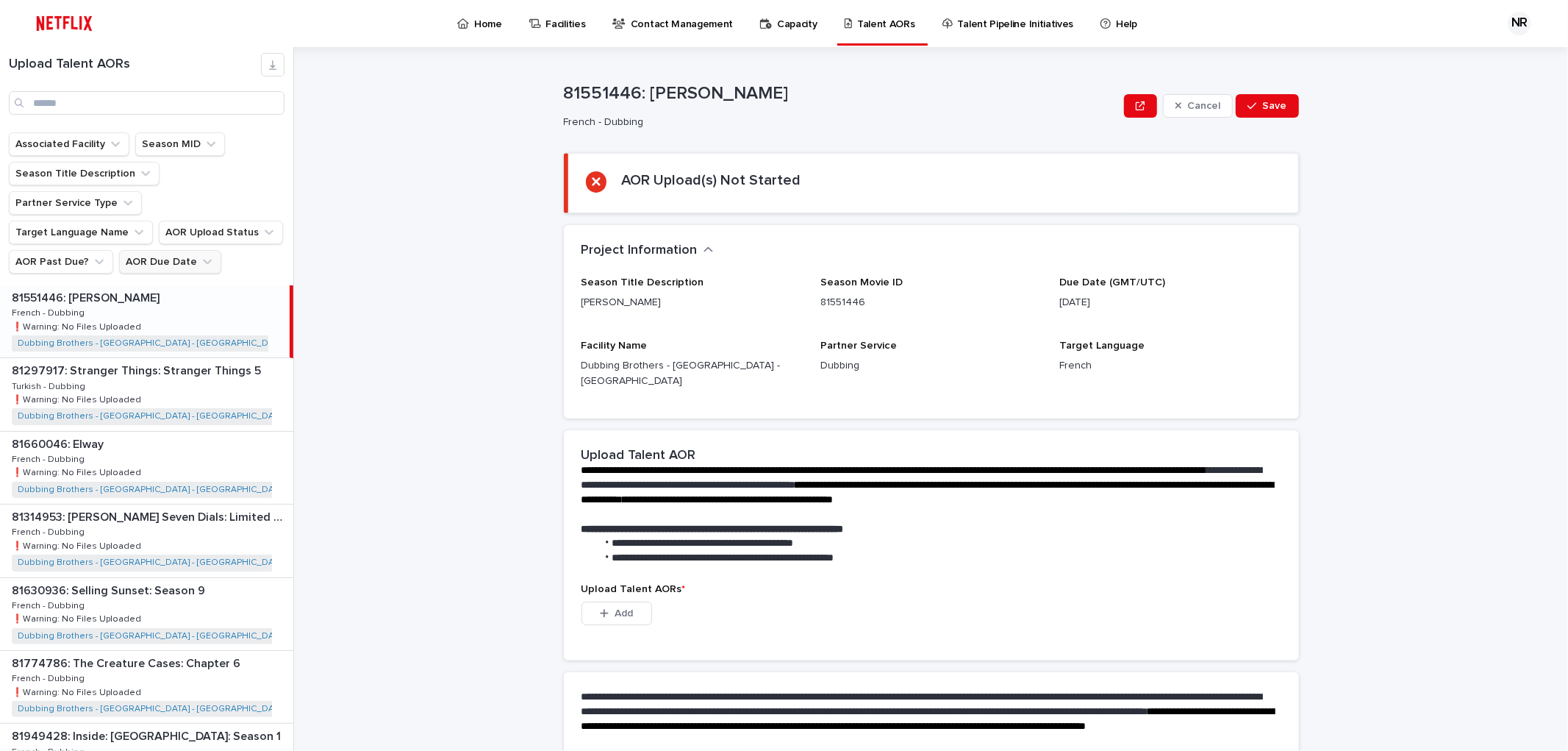
click at [172, 335] on span "Dubbing Brothers - [GEOGRAPHIC_DATA] - [GEOGRAPHIC_DATA]" at bounding box center [152, 343] width 280 height 16
click at [206, 250] on button "AOR Due Date" at bounding box center [170, 261] width 102 height 23
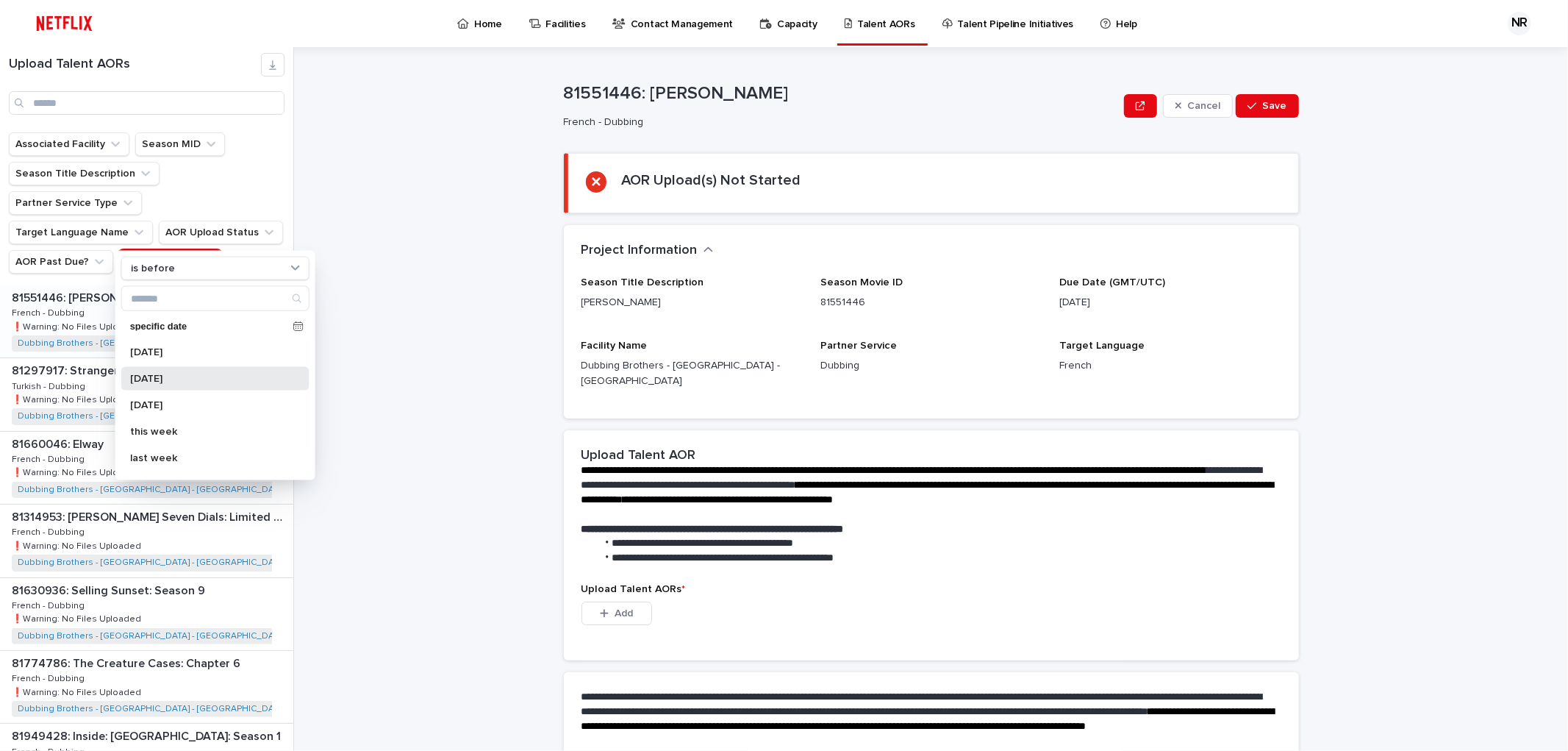
click at [202, 381] on p "[DATE]" at bounding box center [208, 379] width 156 height 11
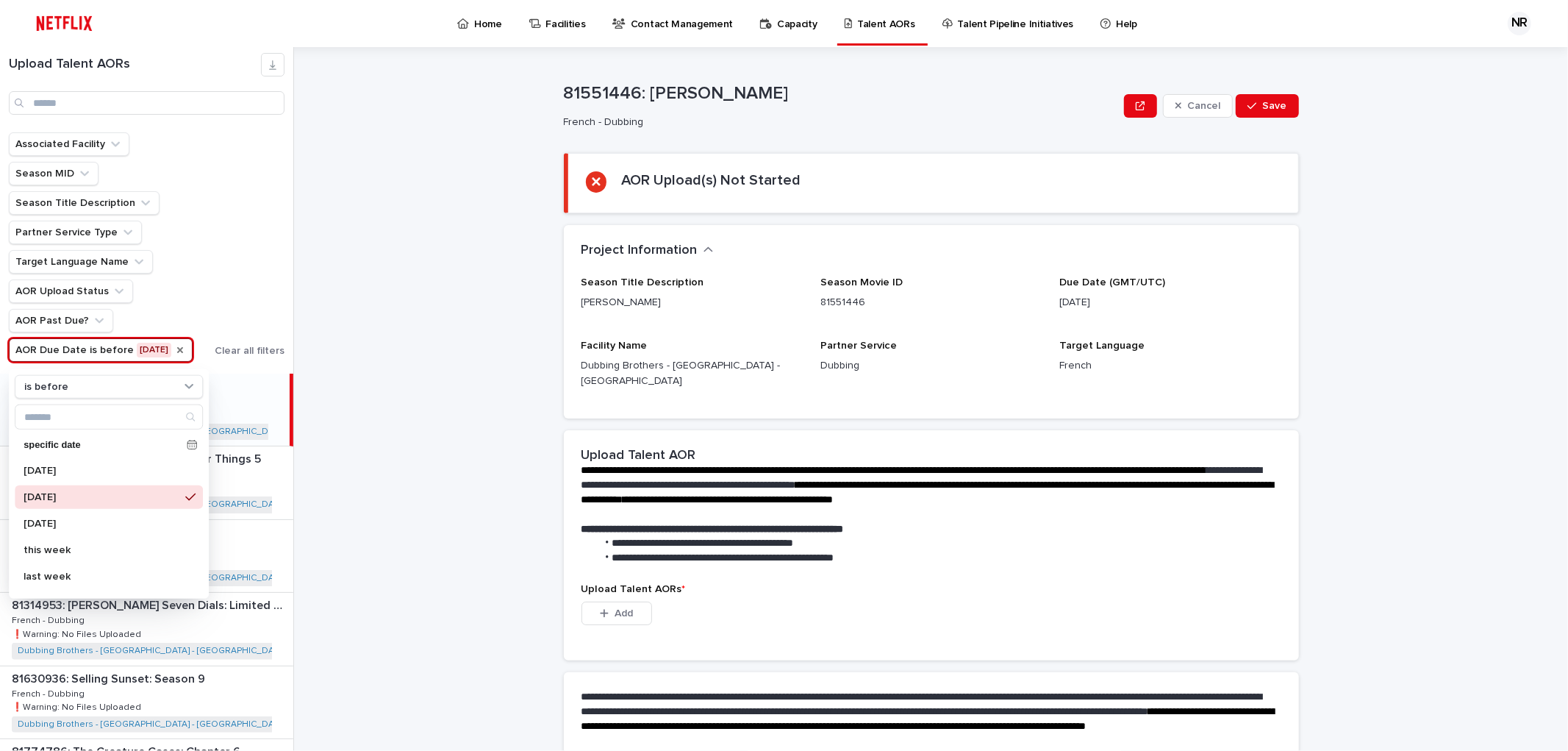
click at [349, 418] on div "**********" at bounding box center [940, 398] width 1256 height 703
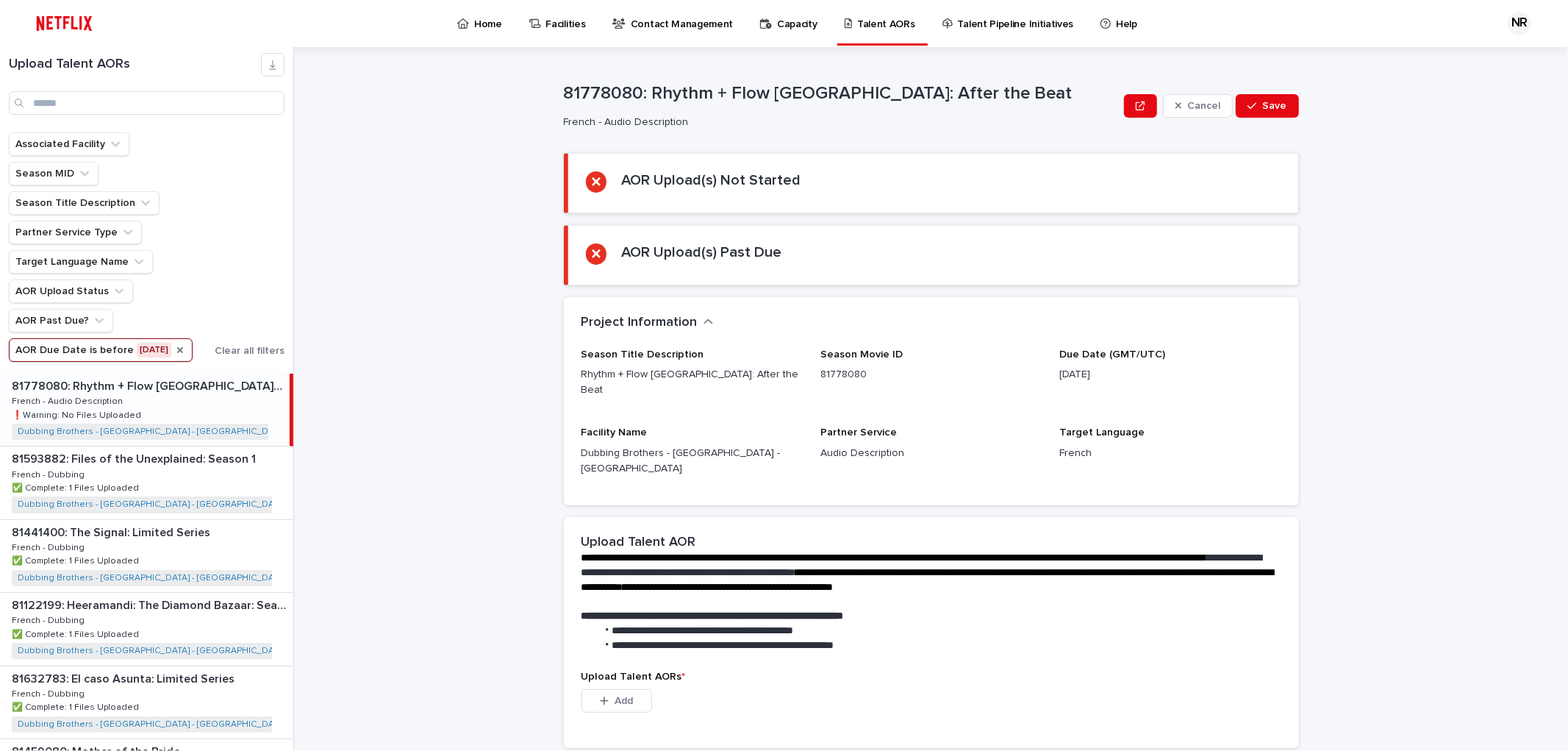
click at [226, 385] on p "81778080: Rhythm + Flow [GEOGRAPHIC_DATA]: After the Beat" at bounding box center [150, 385] width 275 height 17
click at [615, 696] on span "Add" at bounding box center [624, 701] width 18 height 11
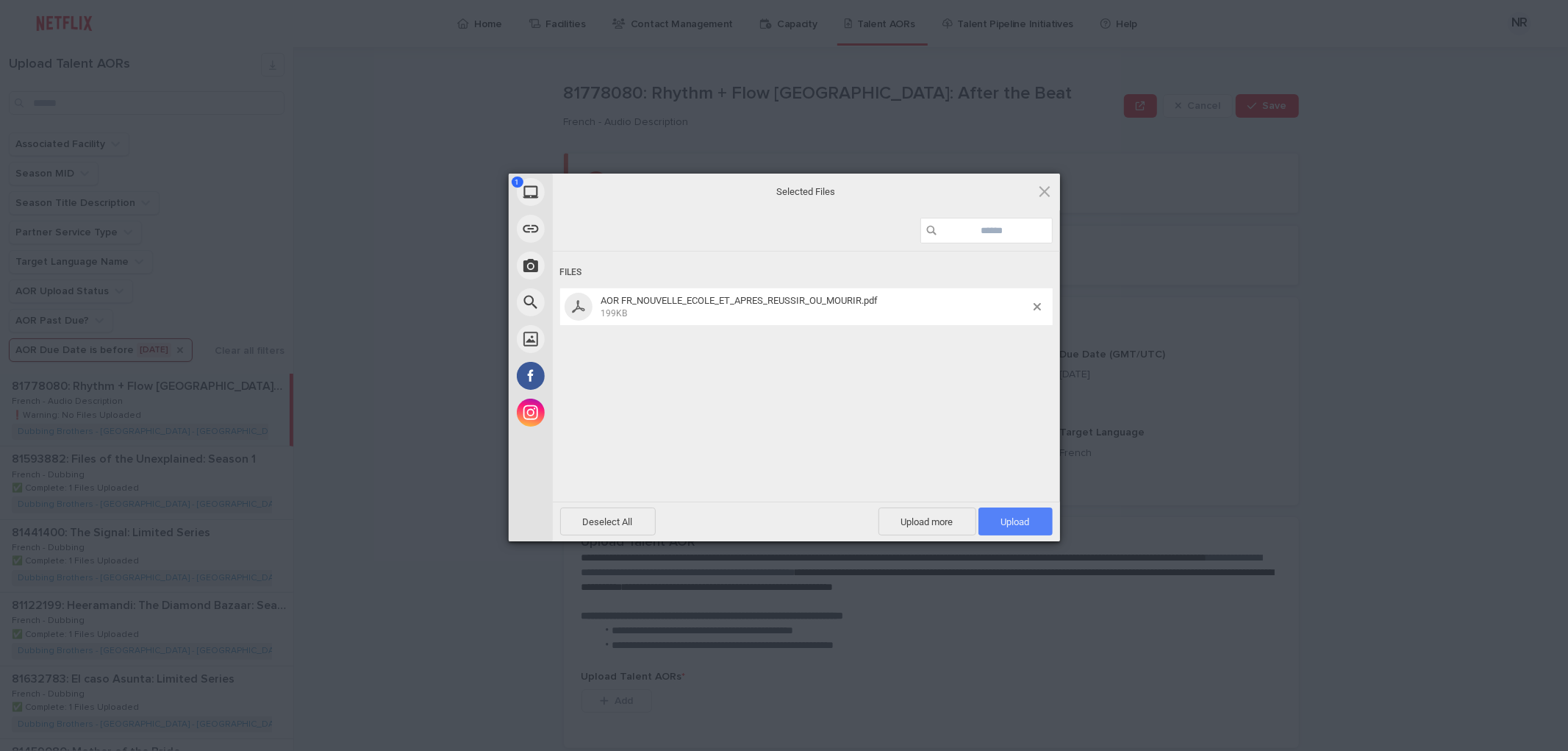
click at [1026, 518] on span "Upload 1" at bounding box center [1015, 521] width 29 height 11
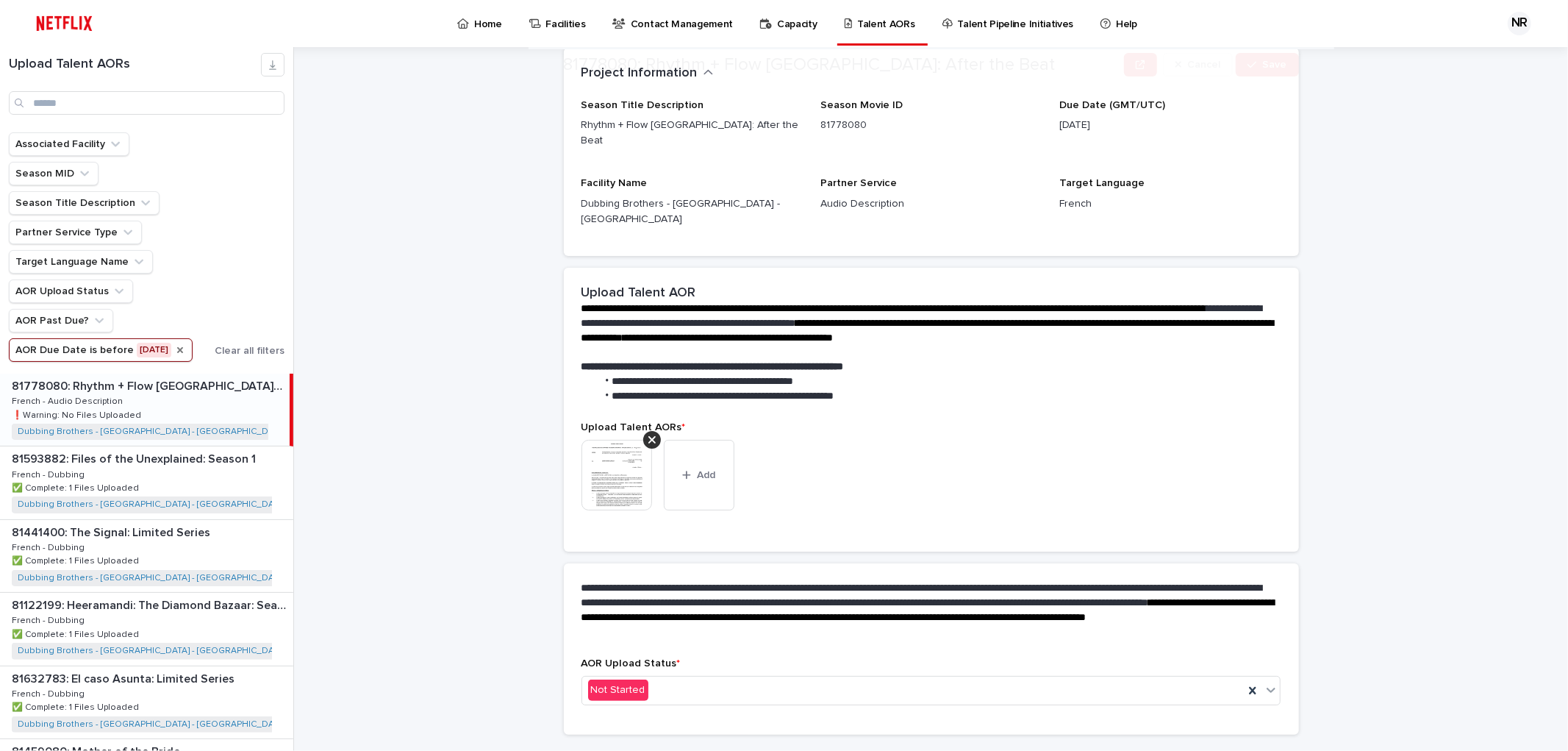
scroll to position [184, 0]
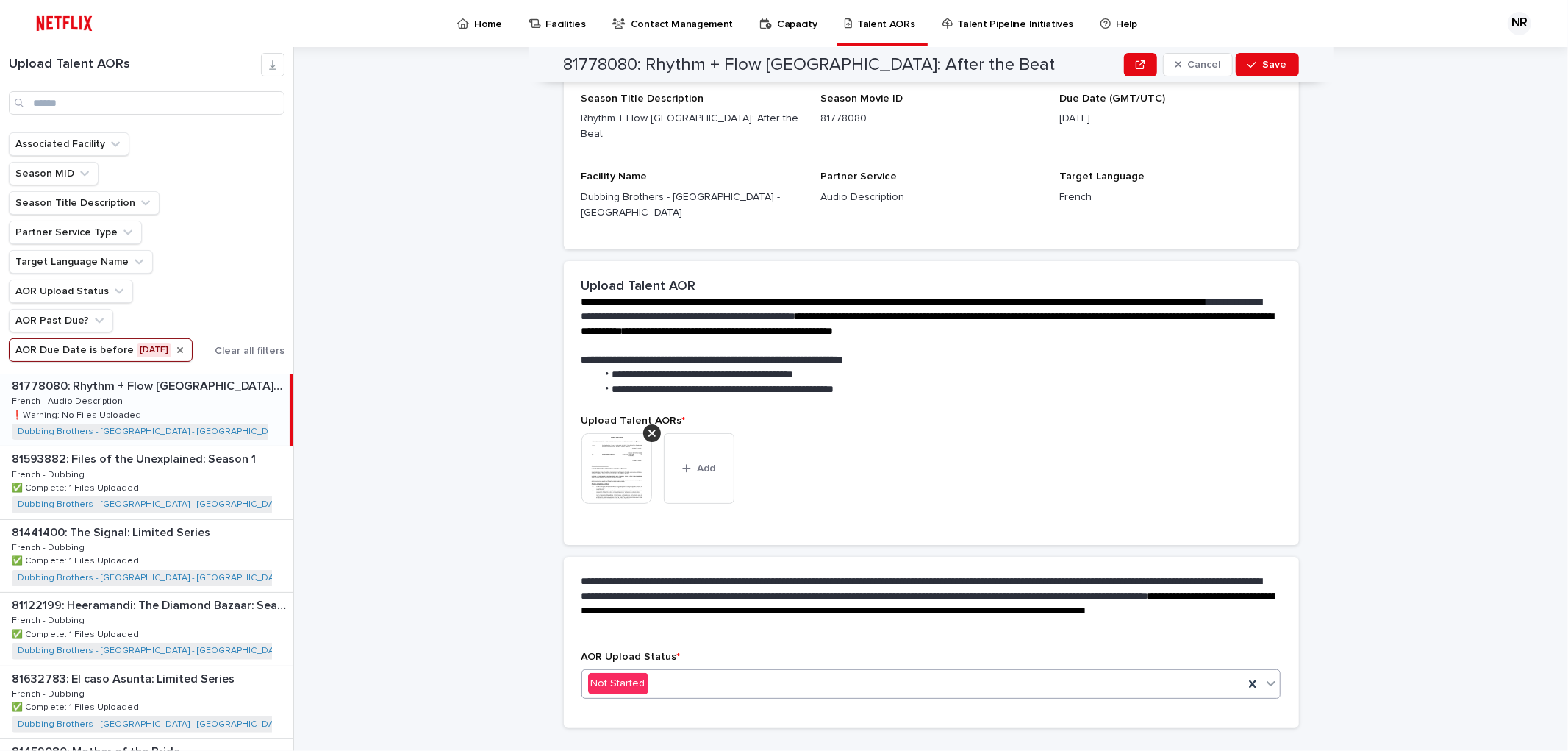
click at [841, 671] on div "Not Started" at bounding box center [913, 683] width 662 height 24
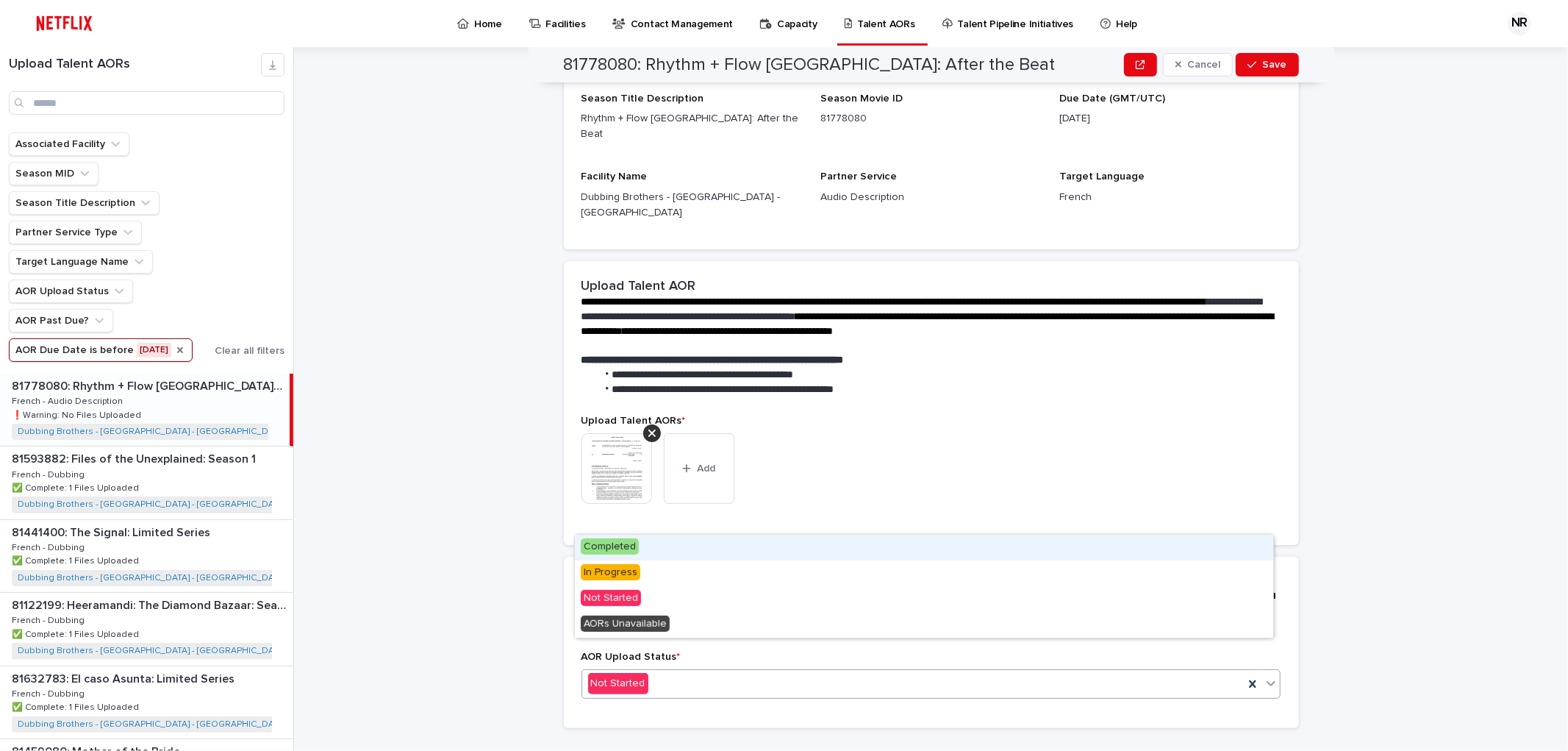
click at [770, 540] on div "Completed" at bounding box center [924, 547] width 699 height 26
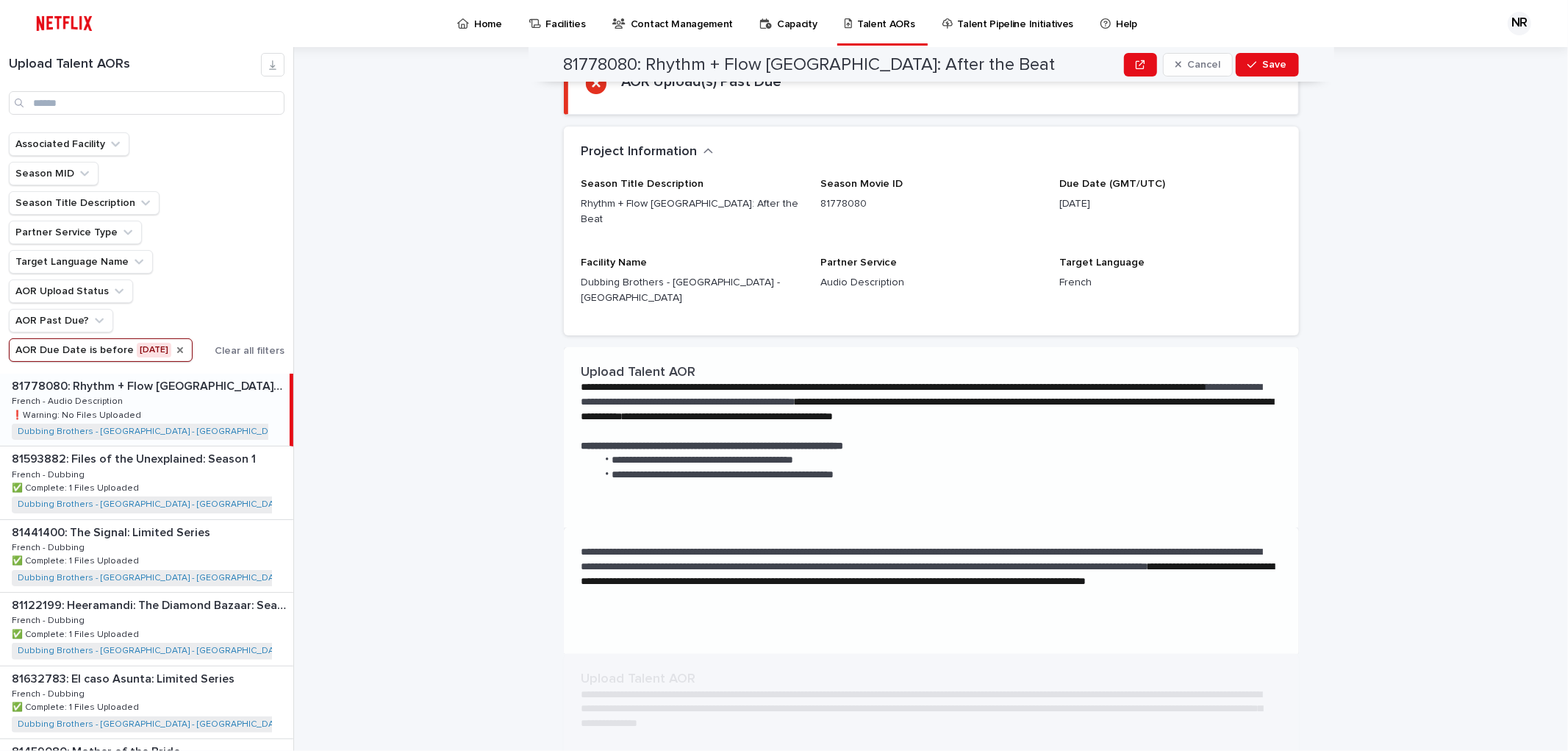
scroll to position [0, 0]
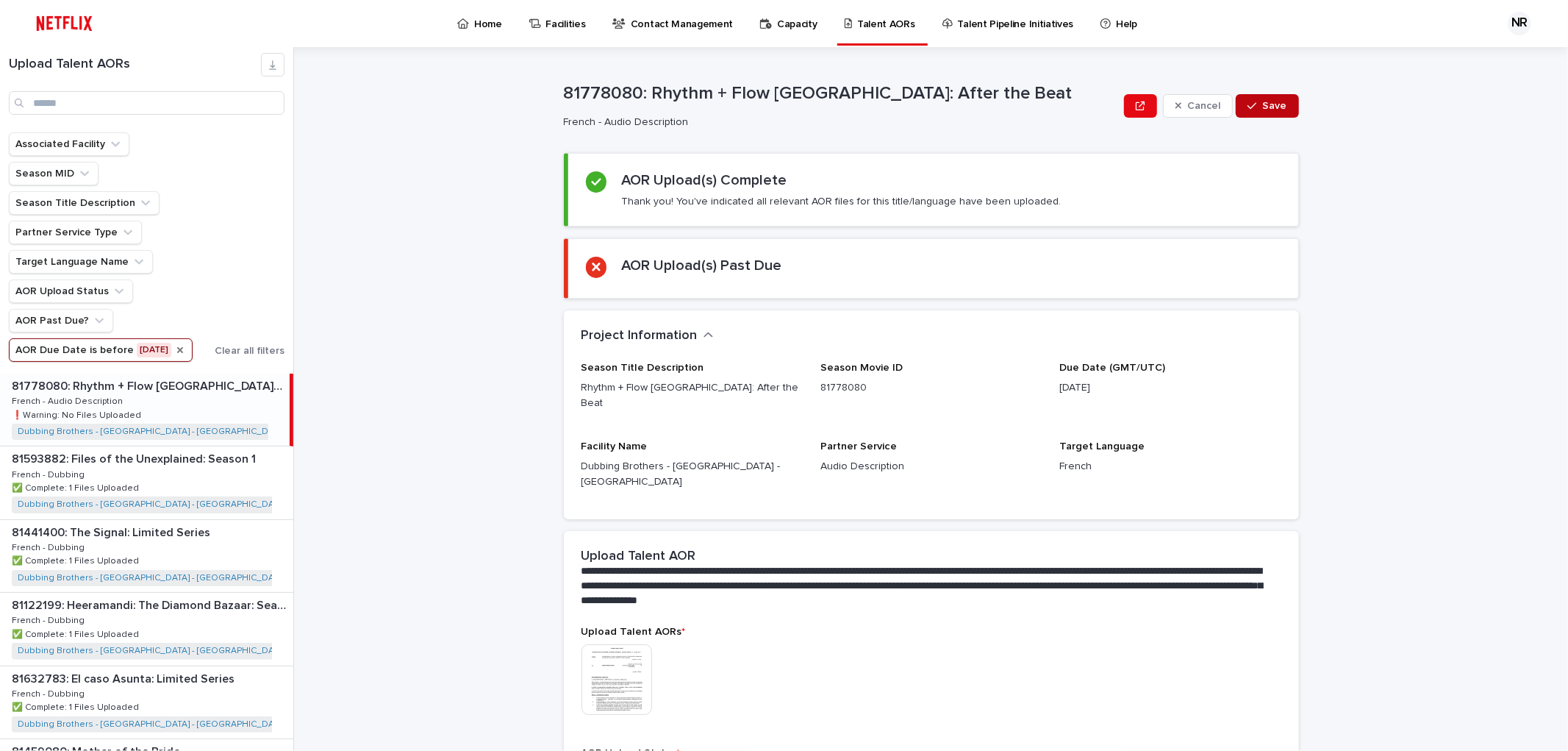
click at [1277, 104] on span "Save" at bounding box center [1275, 106] width 24 height 11
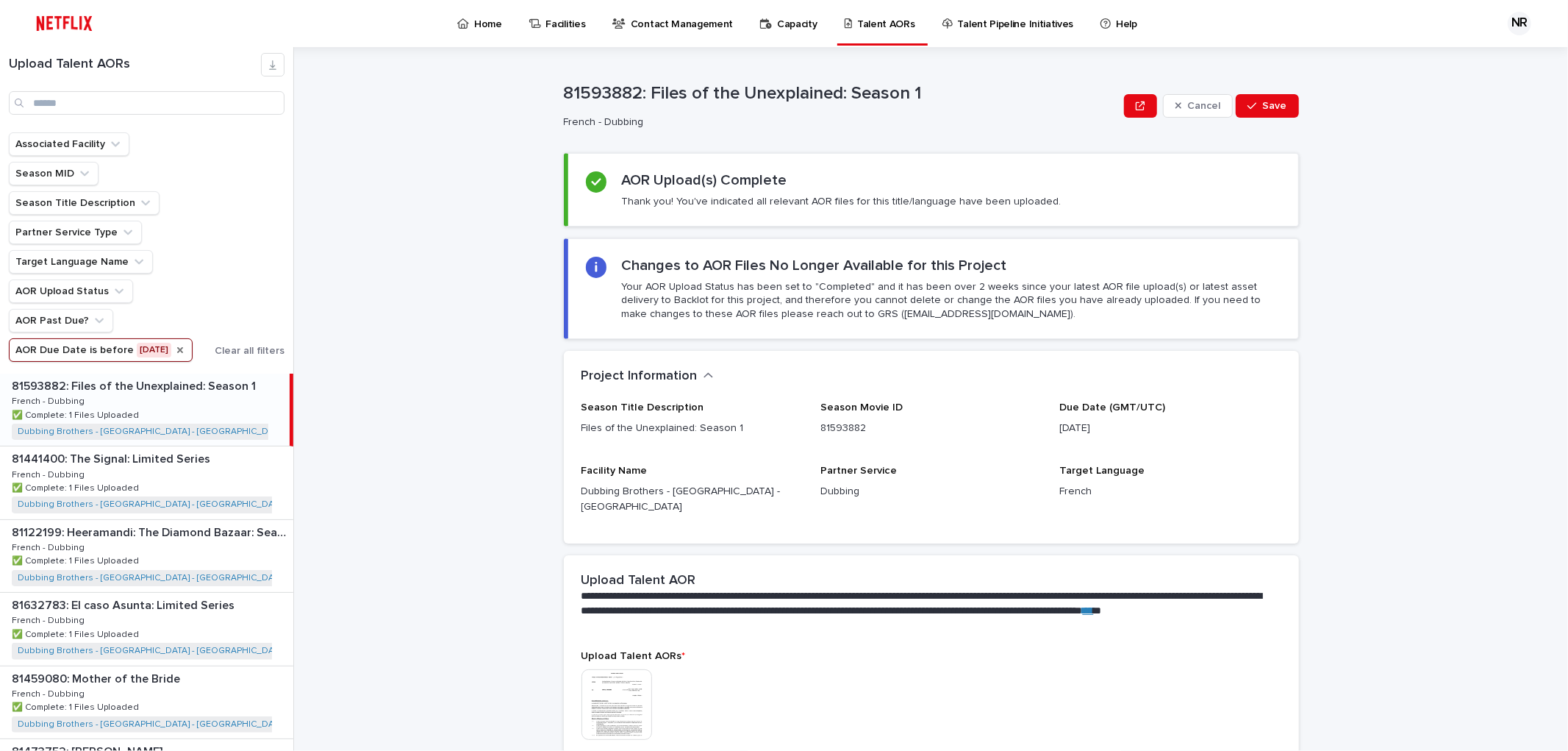
click at [183, 349] on icon "AOR Due Date" at bounding box center [181, 350] width 6 height 6
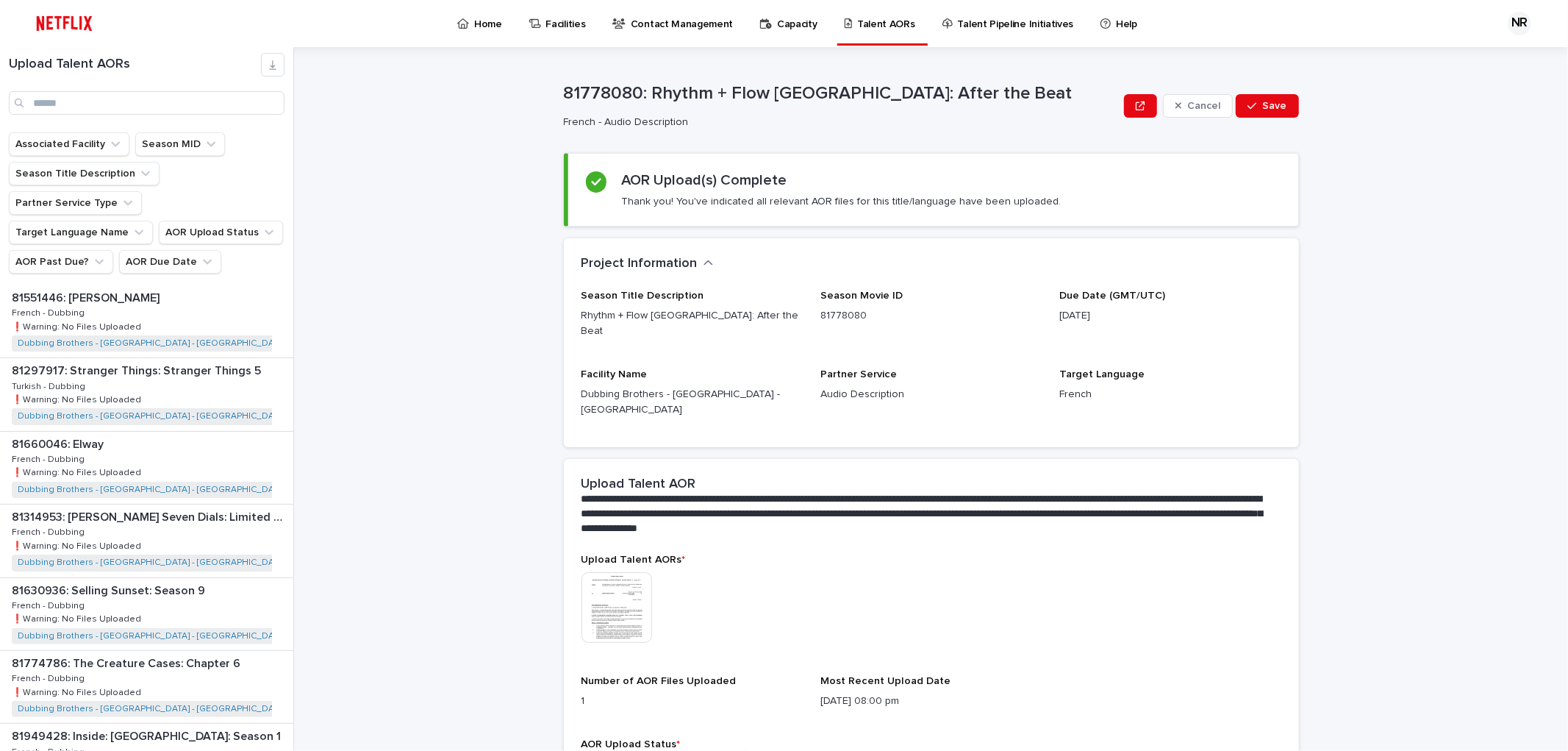
click at [202, 255] on icon "AOR Due Date" at bounding box center [207, 261] width 14 height 14
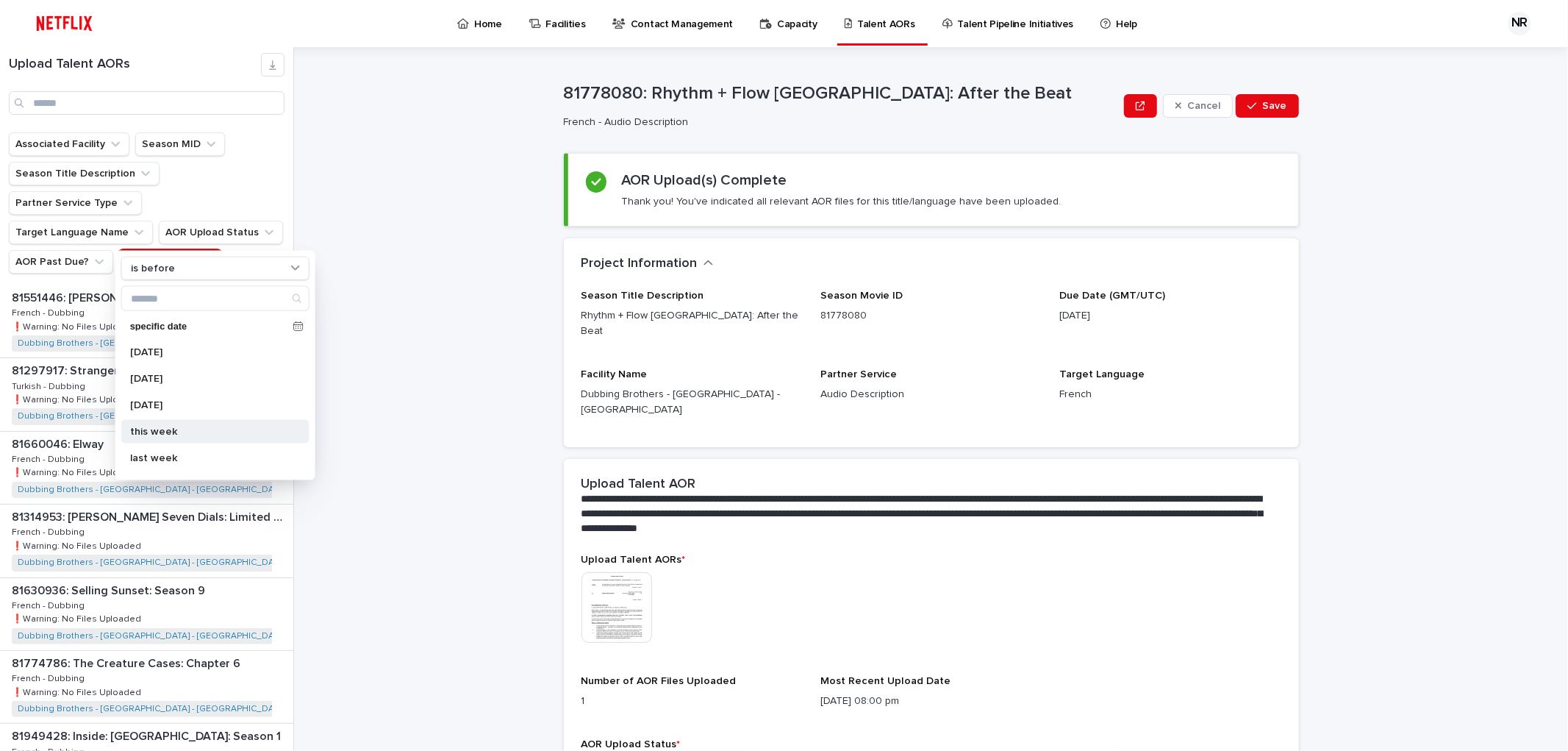
click at [200, 424] on div "this week" at bounding box center [215, 431] width 188 height 23
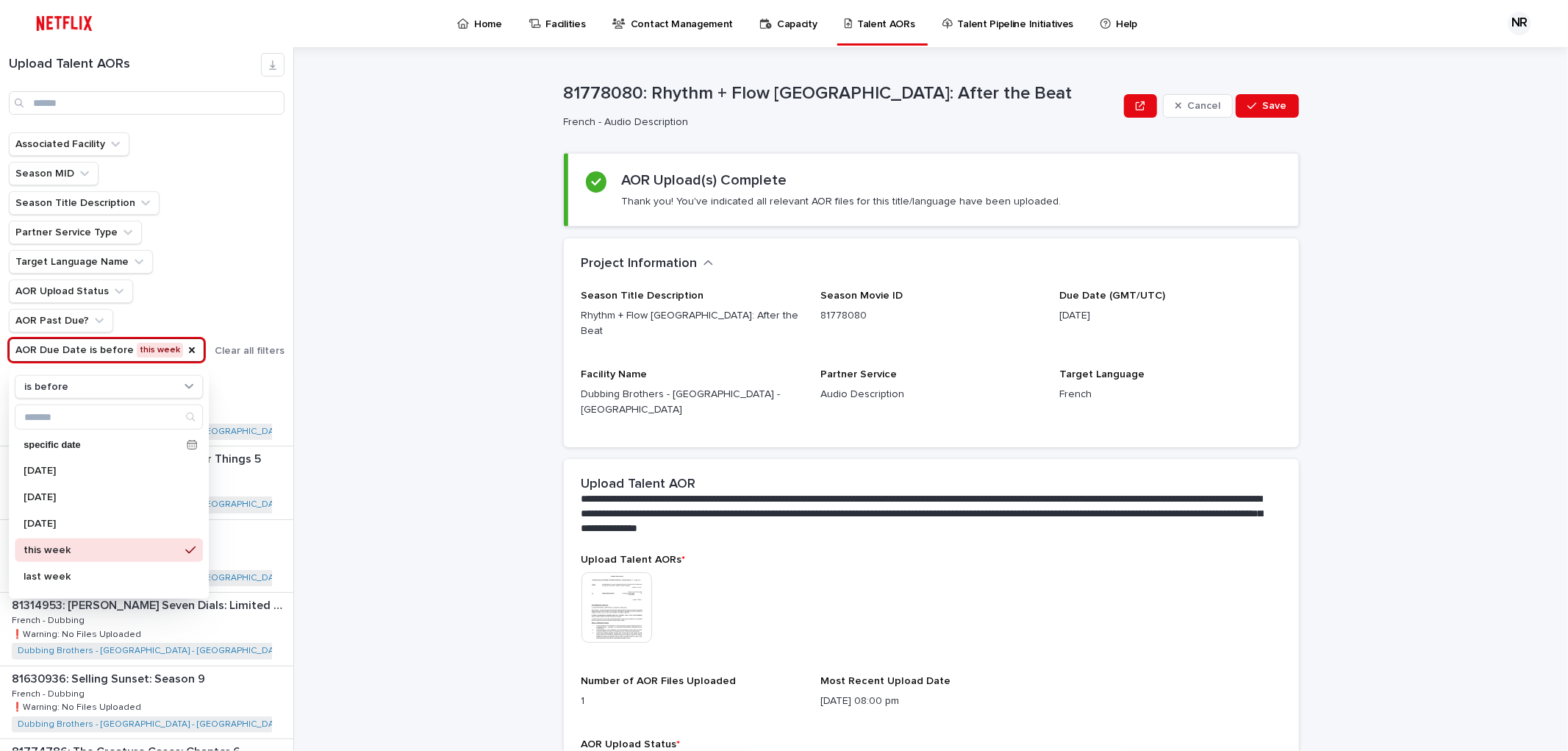
click at [427, 425] on div "**********" at bounding box center [940, 398] width 1256 height 703
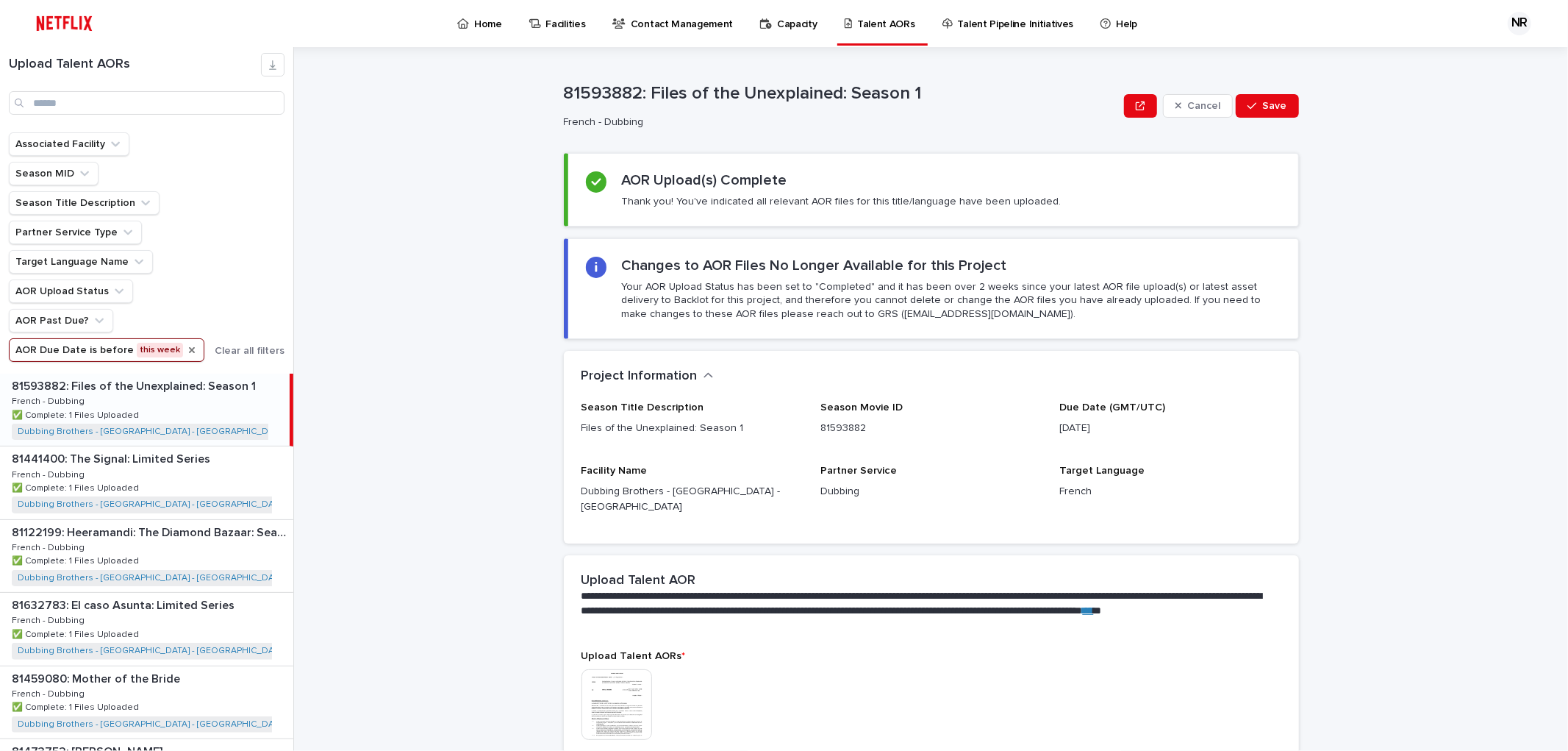
click at [186, 347] on icon "AOR Due Date" at bounding box center [192, 350] width 12 height 12
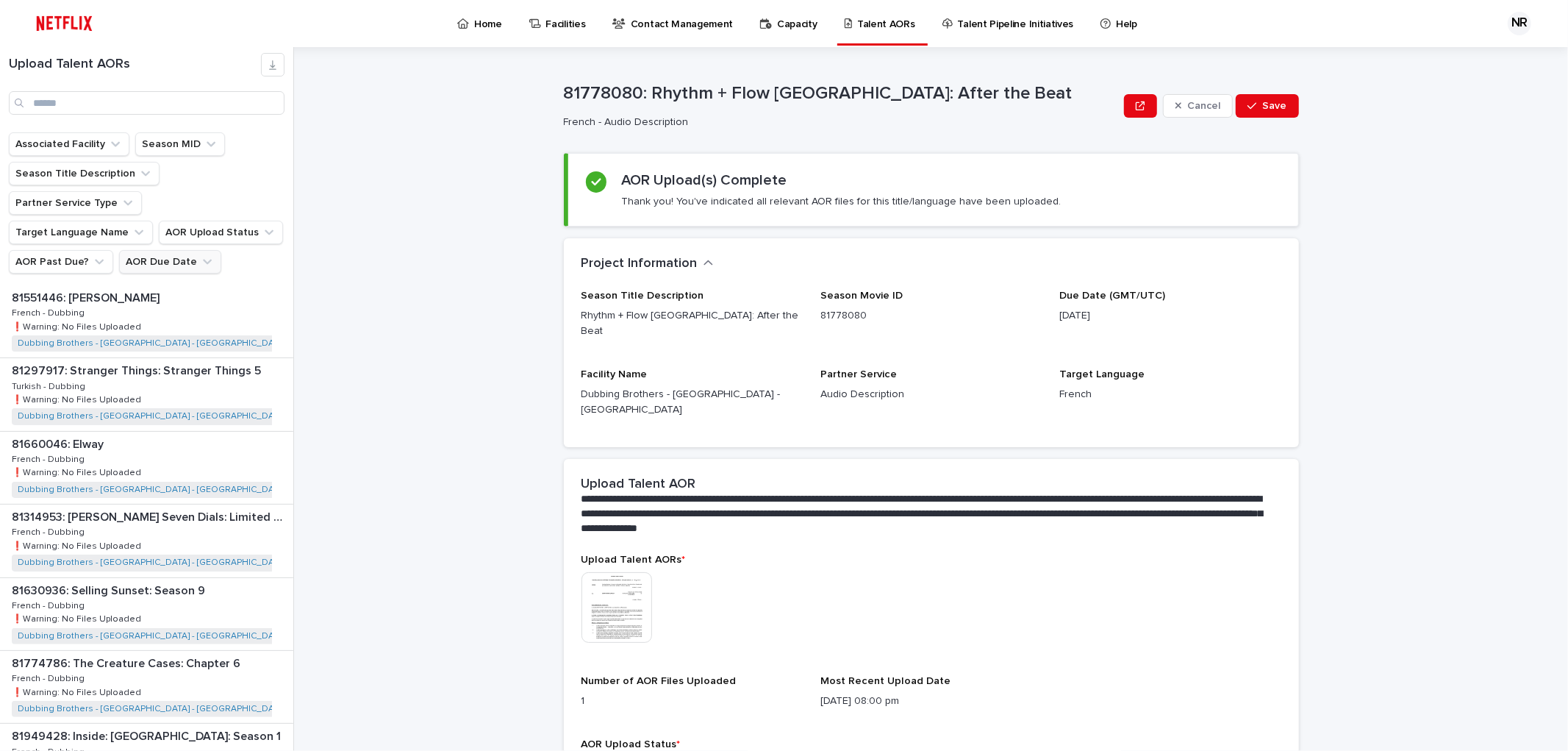
click at [200, 255] on icon "AOR Due Date" at bounding box center [207, 261] width 14 height 14
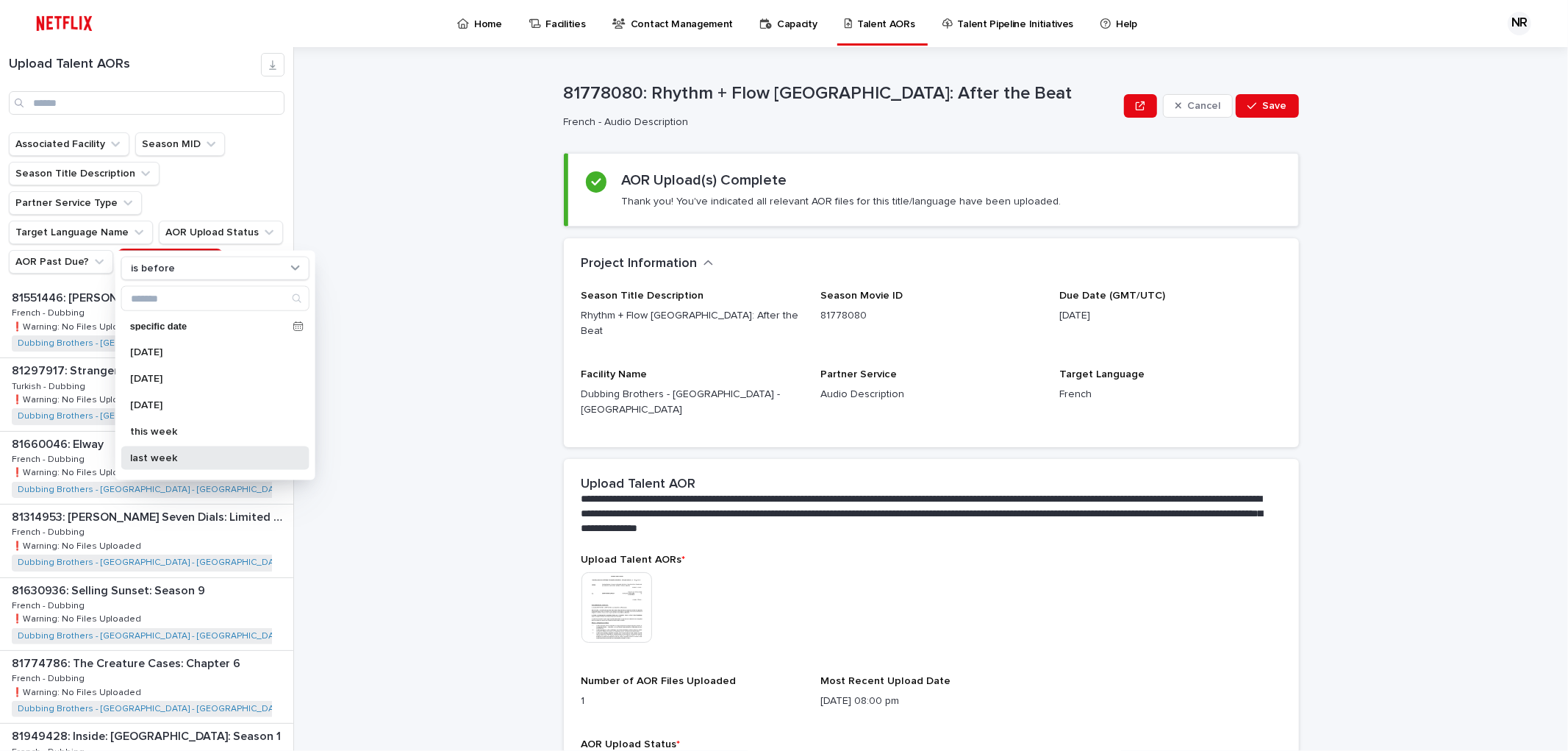
click at [193, 459] on p "last week" at bounding box center [208, 458] width 156 height 11
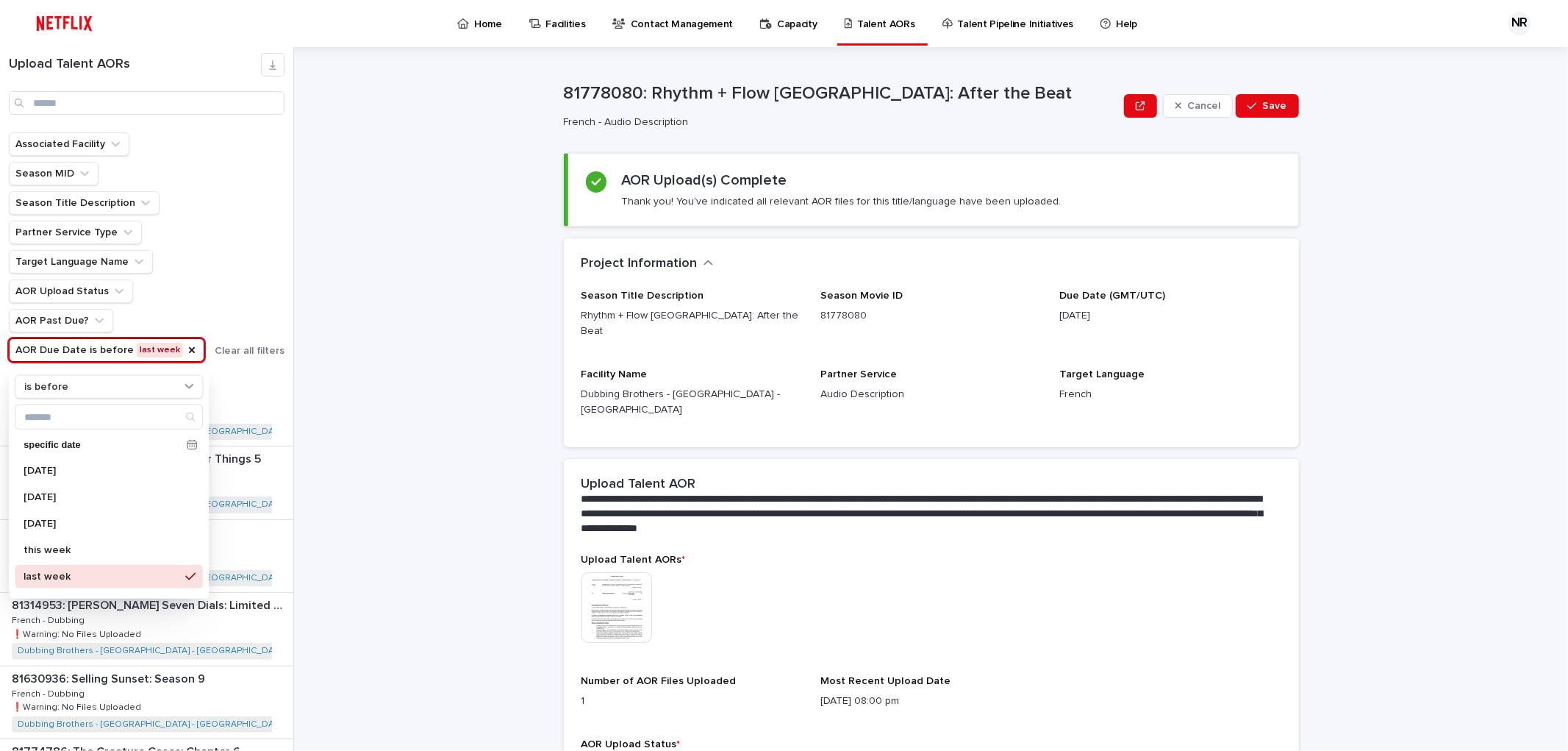
click at [358, 460] on div "**********" at bounding box center [940, 398] width 1256 height 703
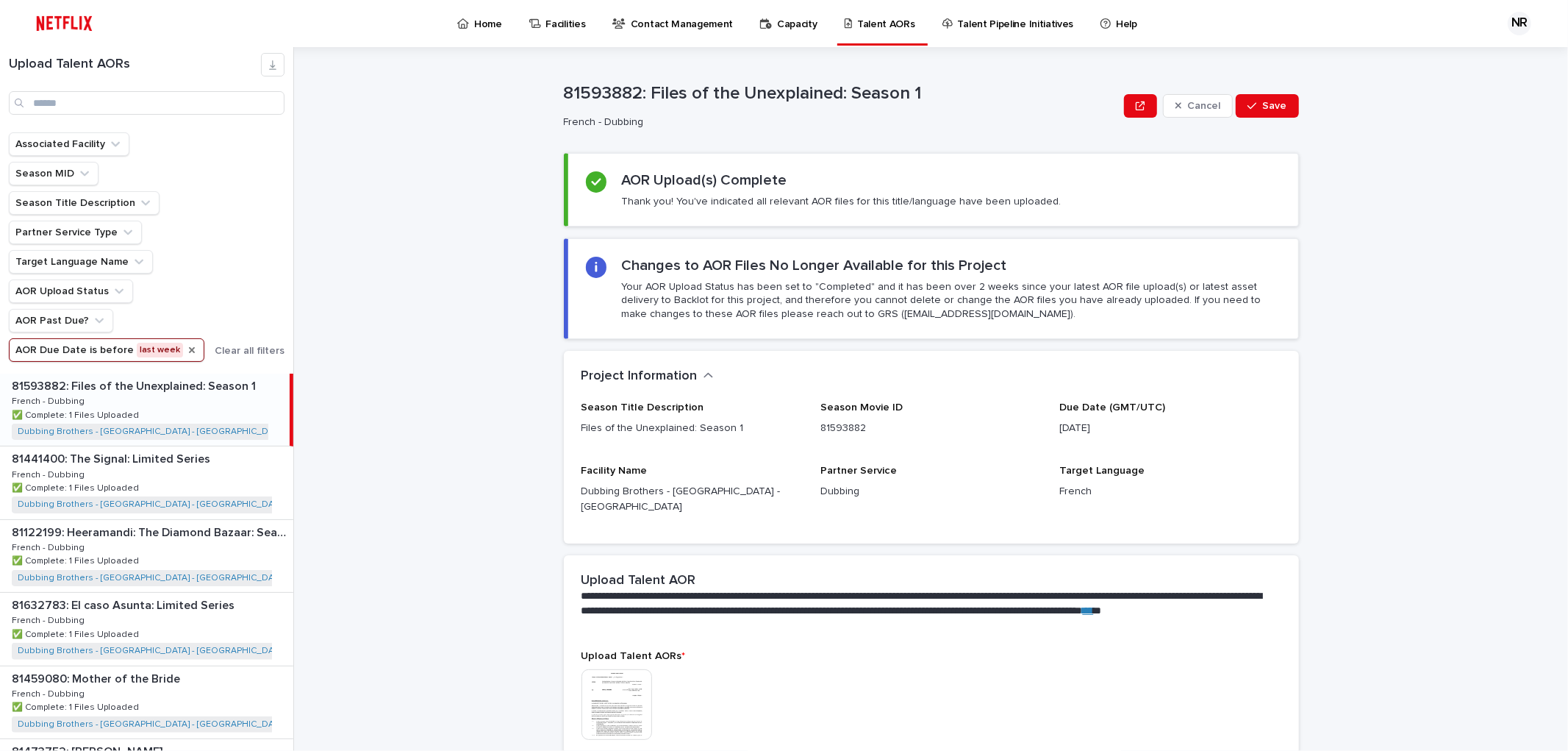
click at [189, 351] on icon "AOR Due Date" at bounding box center [192, 350] width 6 height 6
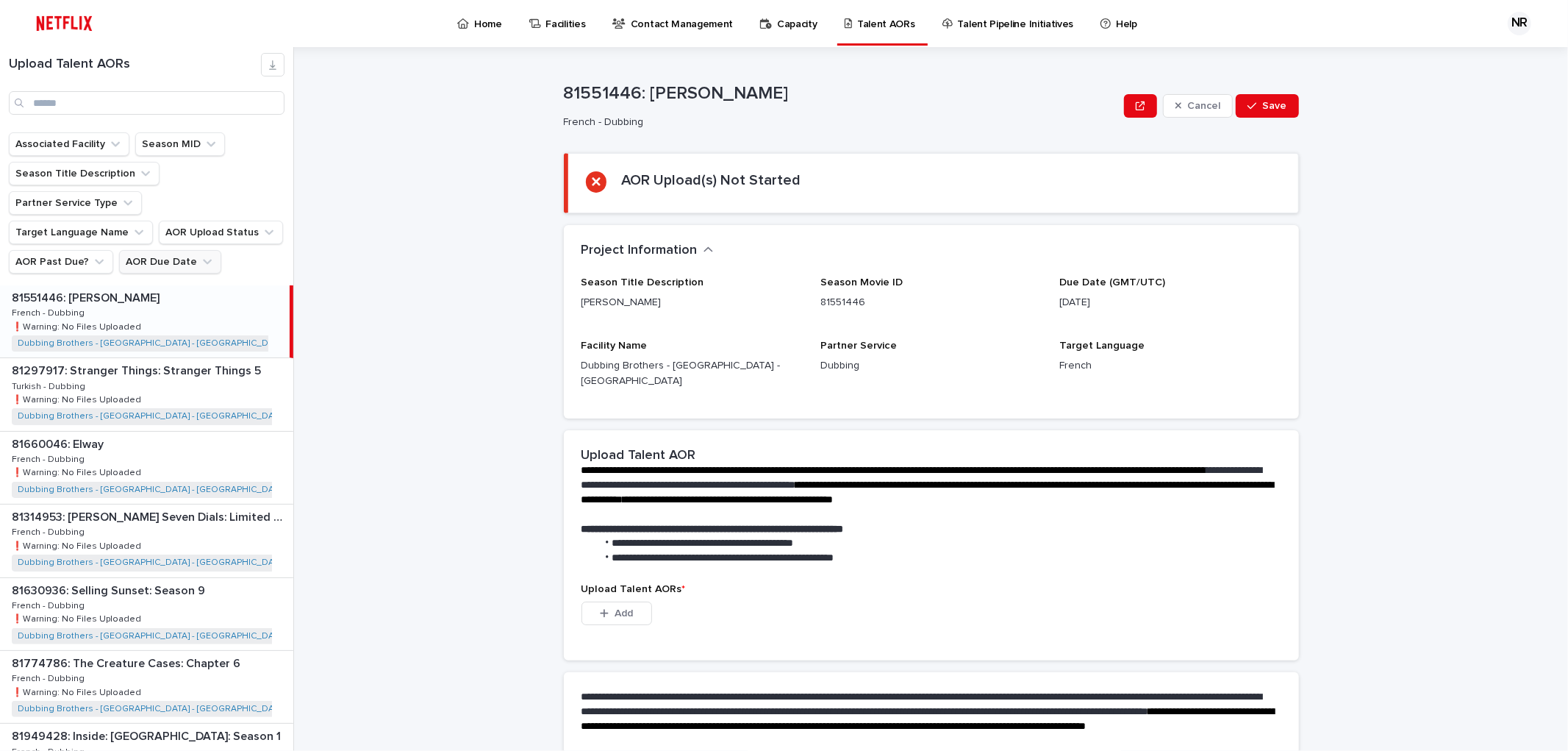
click at [177, 250] on button "AOR Due Date" at bounding box center [170, 261] width 102 height 23
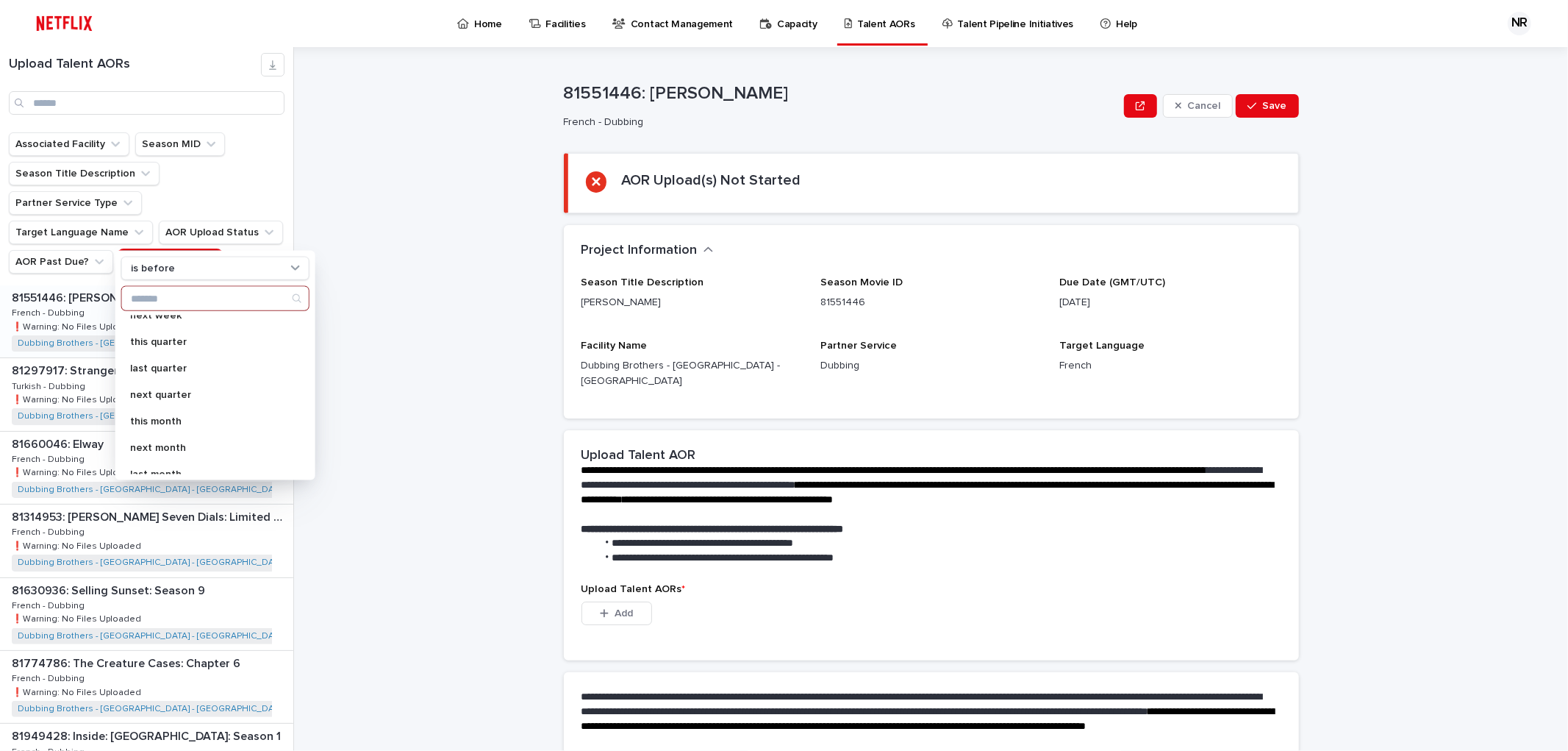
scroll to position [163, 0]
click at [181, 314] on div "specific date [DATE] [DATE] [DATE] this week last week next week this quarter l…" at bounding box center [215, 380] width 188 height 188
click at [181, 324] on p "next week" at bounding box center [208, 321] width 156 height 11
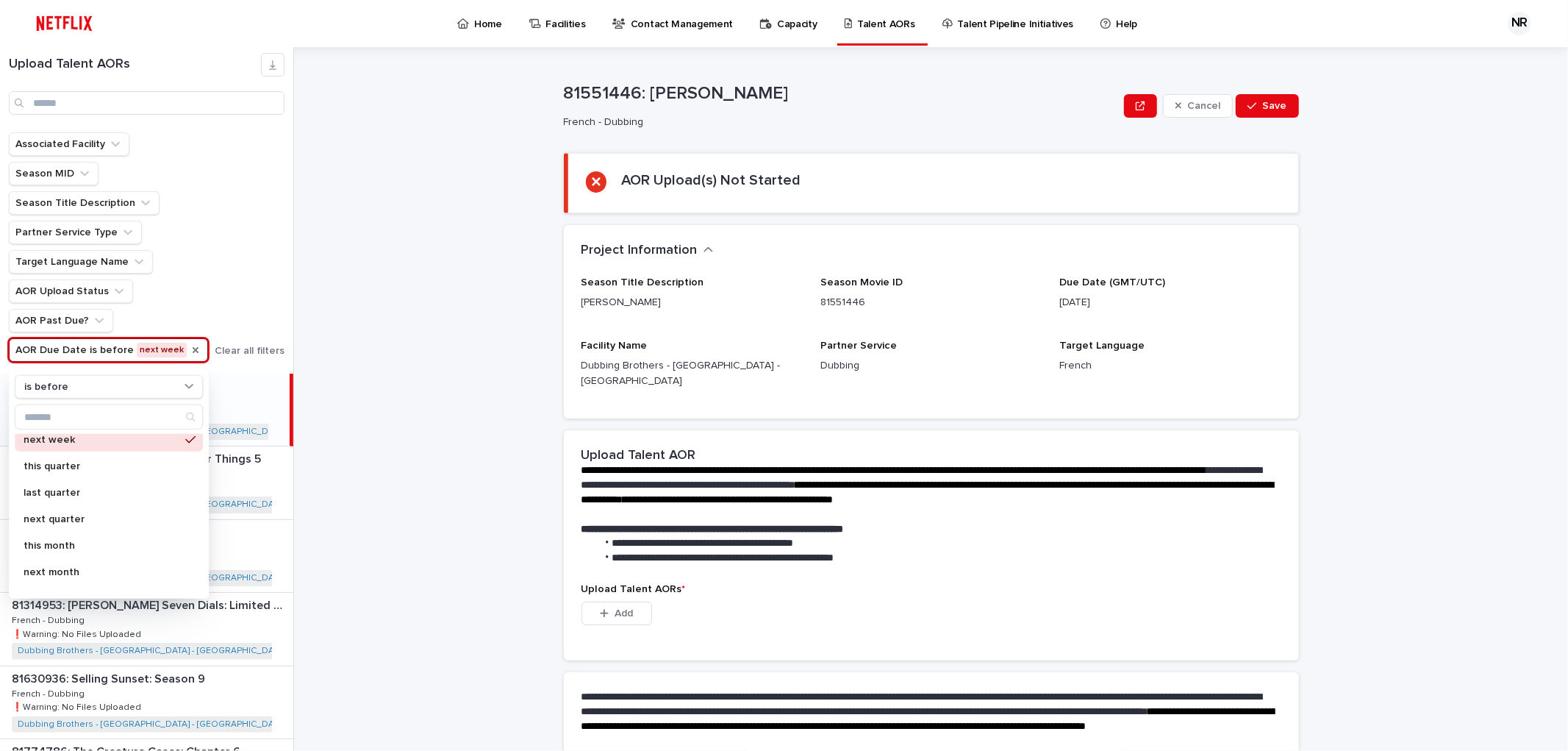
click at [408, 345] on div "**********" at bounding box center [940, 398] width 1256 height 703
